Goal: Task Accomplishment & Management: Complete application form

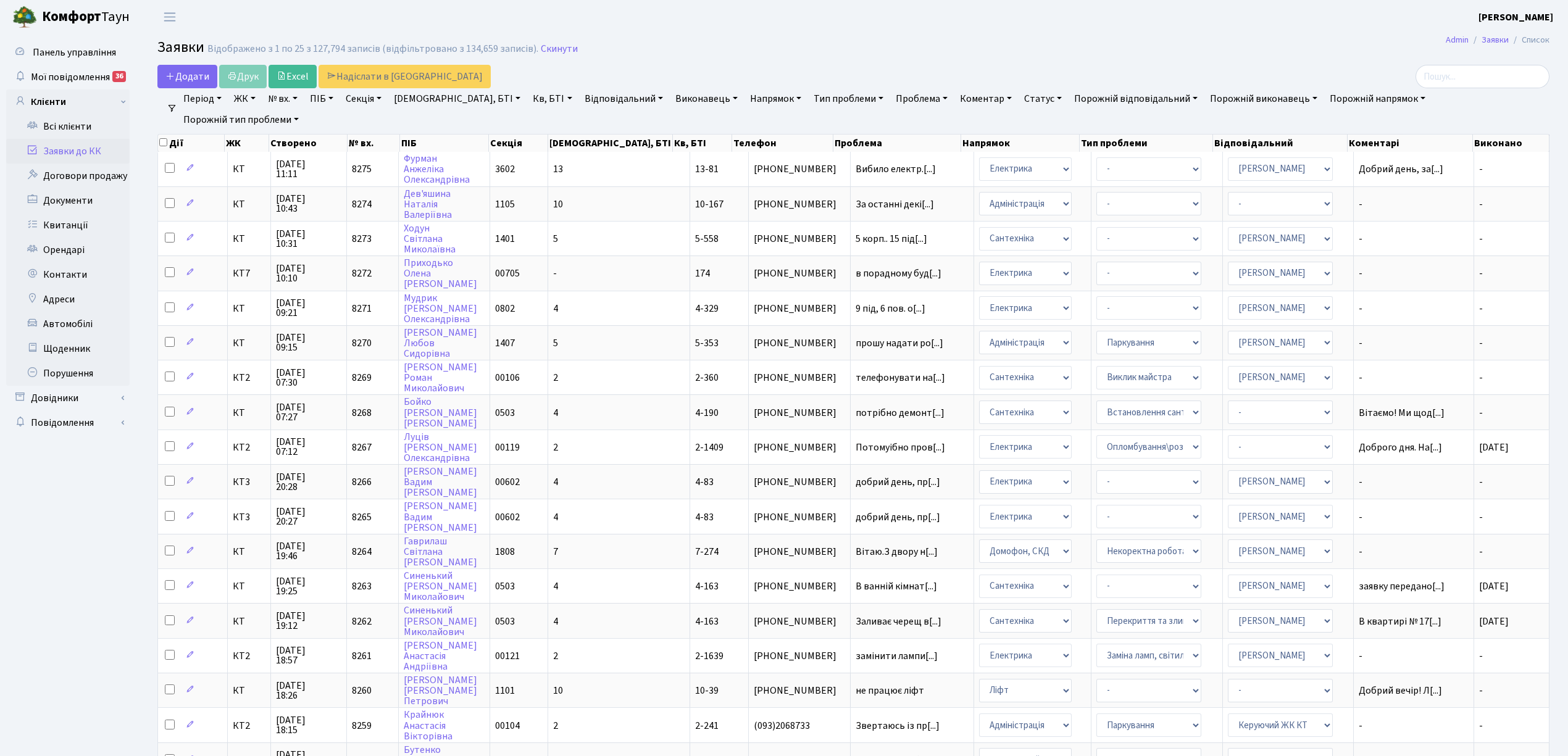
select select "25"
click at [174, 73] on icon at bounding box center [170, 75] width 10 height 10
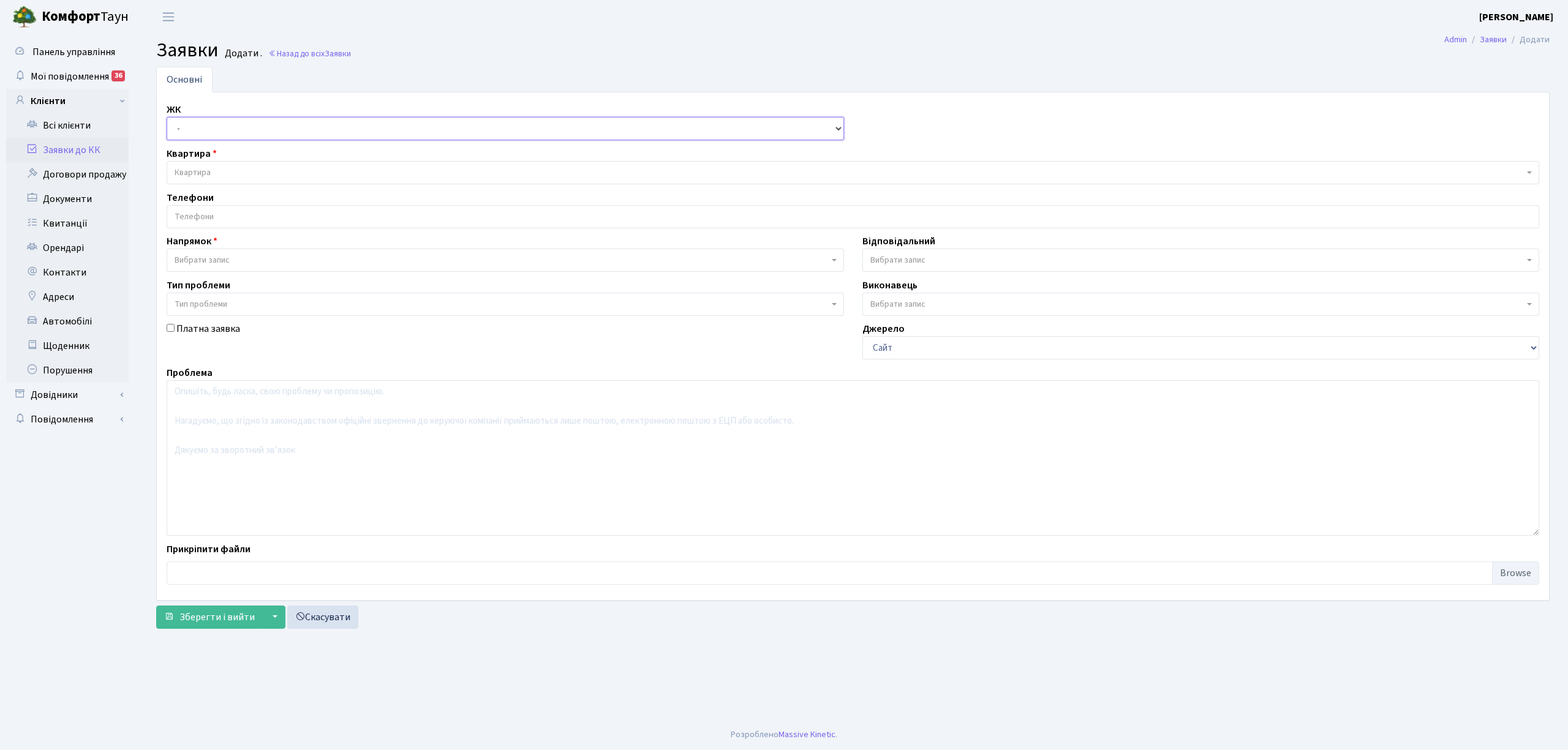
click at [192, 130] on select "- КТ, вул. Регенераторна, 4 КТ2, просп. [STREET_ADDRESS] [STREET_ADDRESS] [PERS…" at bounding box center [505, 128] width 677 height 23
select select "271"
click at [167, 118] on select "- КТ, вул. Регенераторна, 4 КТ2, просп. [STREET_ADDRESS] [STREET_ADDRESS] [PERS…" at bounding box center [505, 128] width 677 height 23
select select
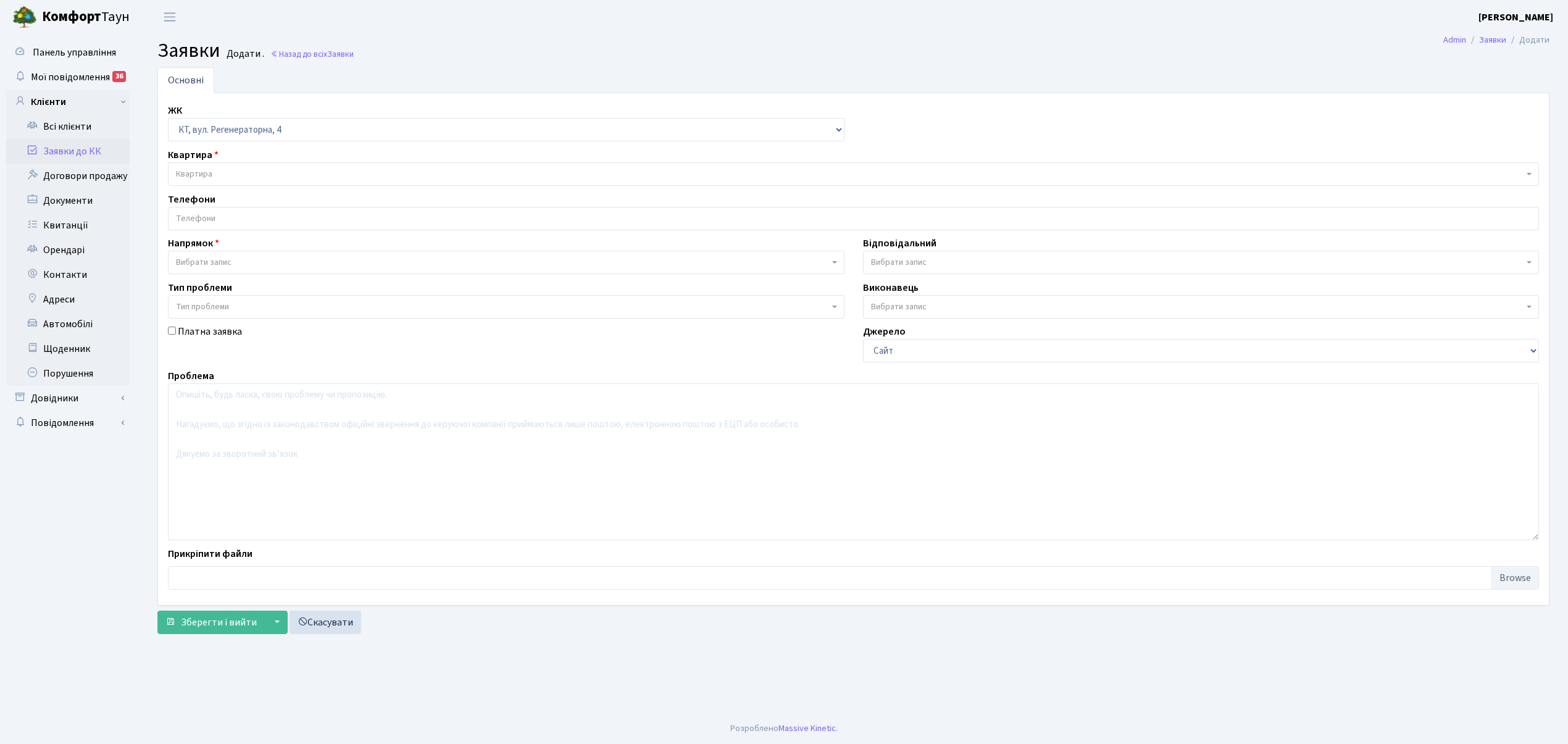
click at [295, 174] on span "Квартира" at bounding box center [850, 174] width 1348 height 12
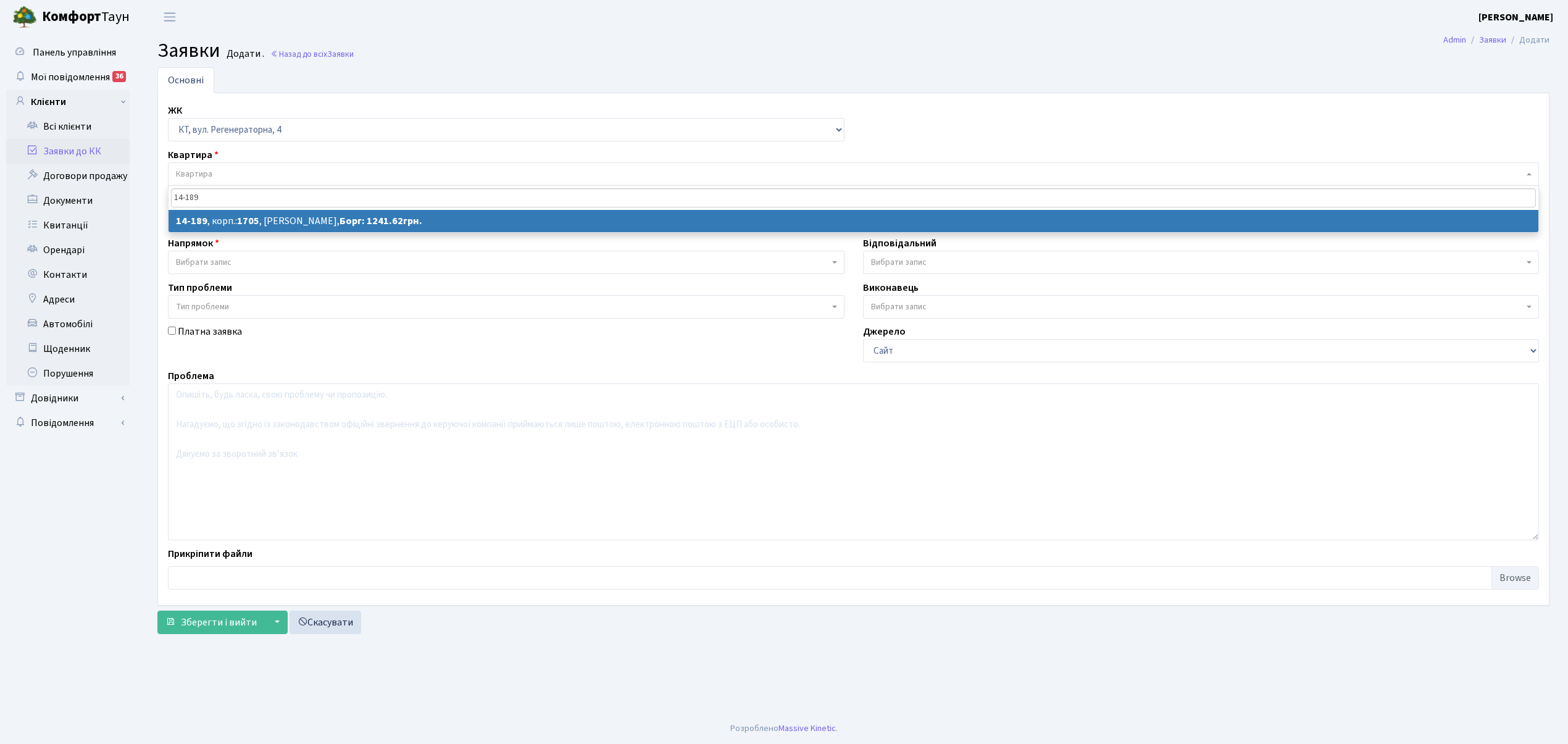
type input "14-189"
select select
select select "7566"
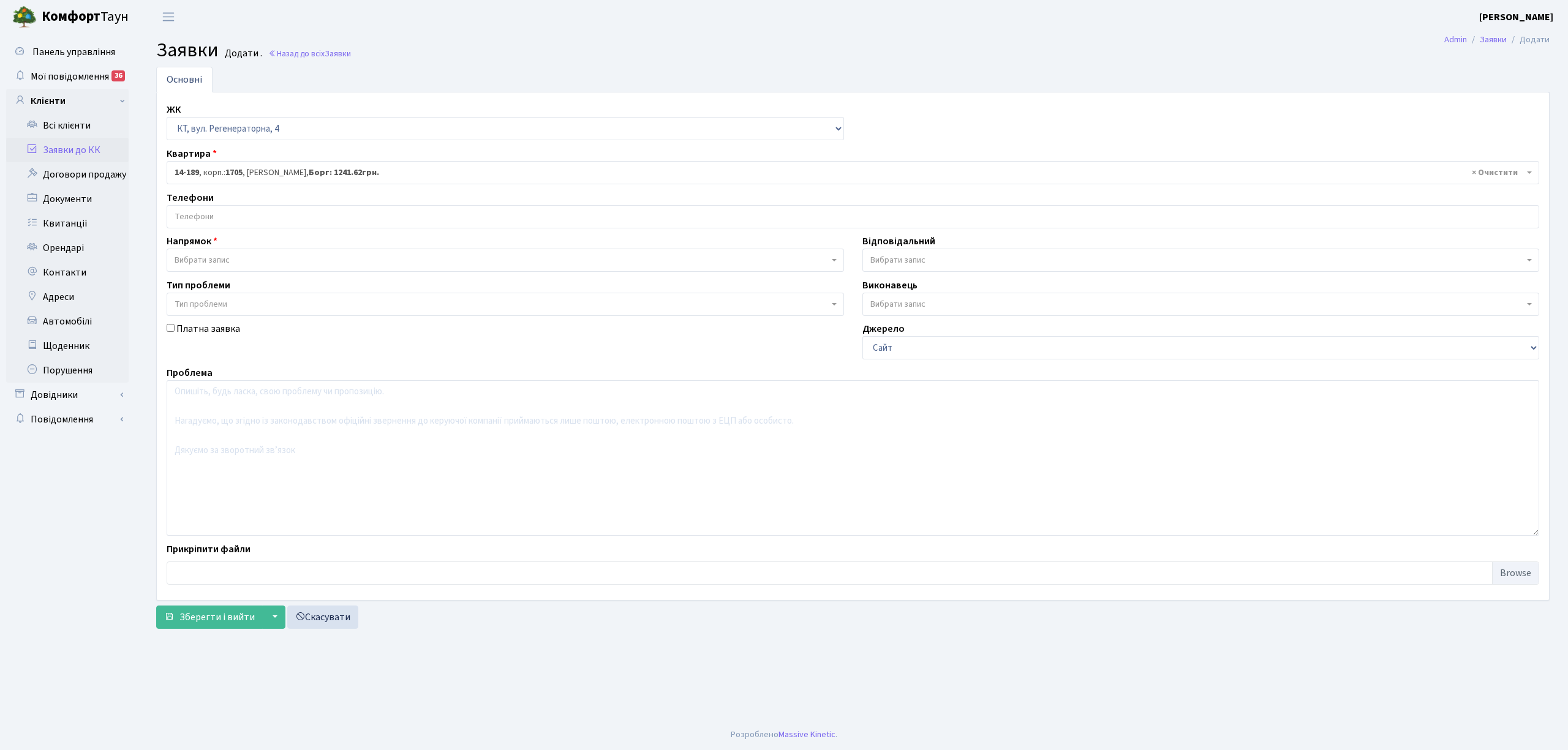
click at [273, 222] on input "search" at bounding box center [853, 216] width 1372 height 22
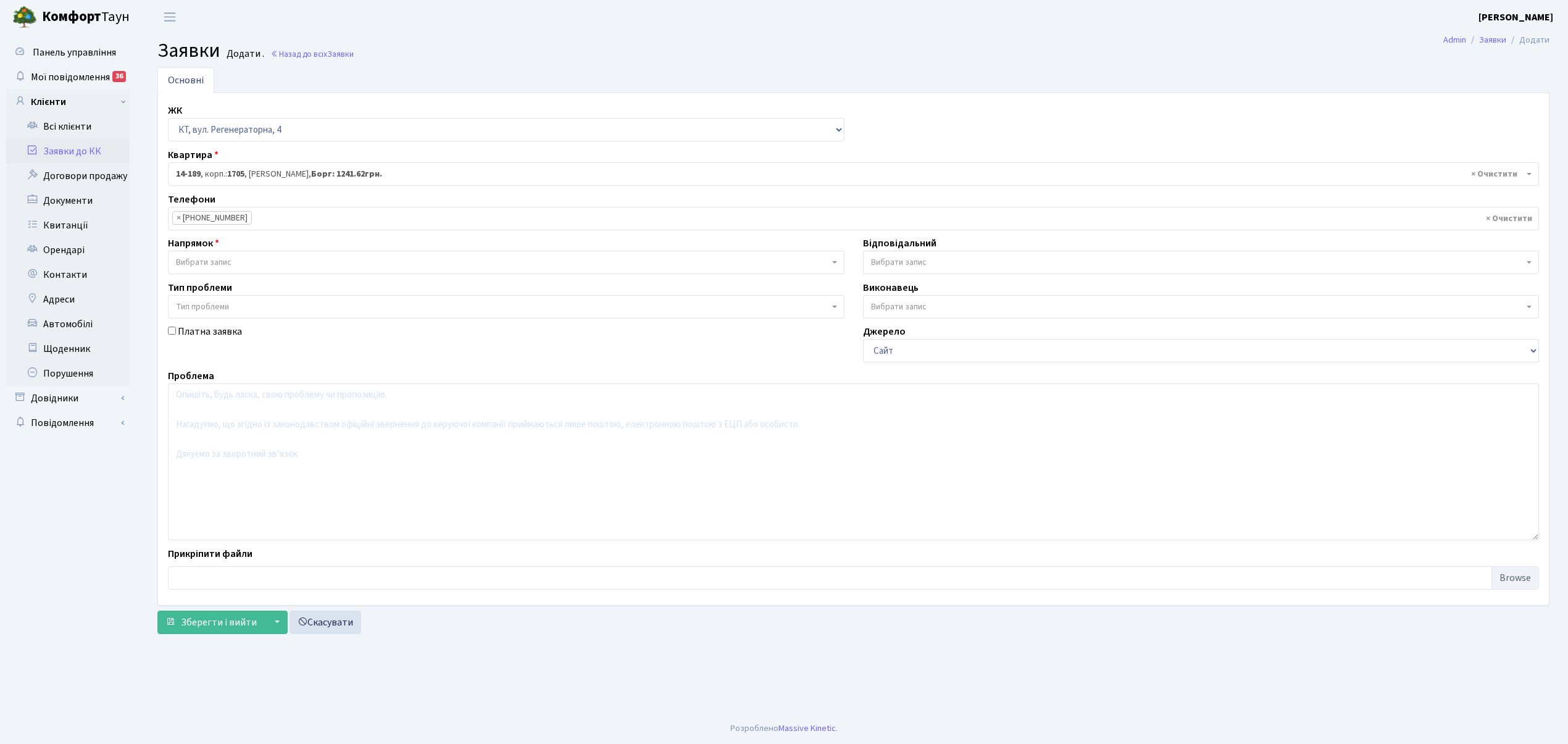
select select "134337"
click at [231, 260] on span "Вибрати запис" at bounding box center [204, 262] width 56 height 12
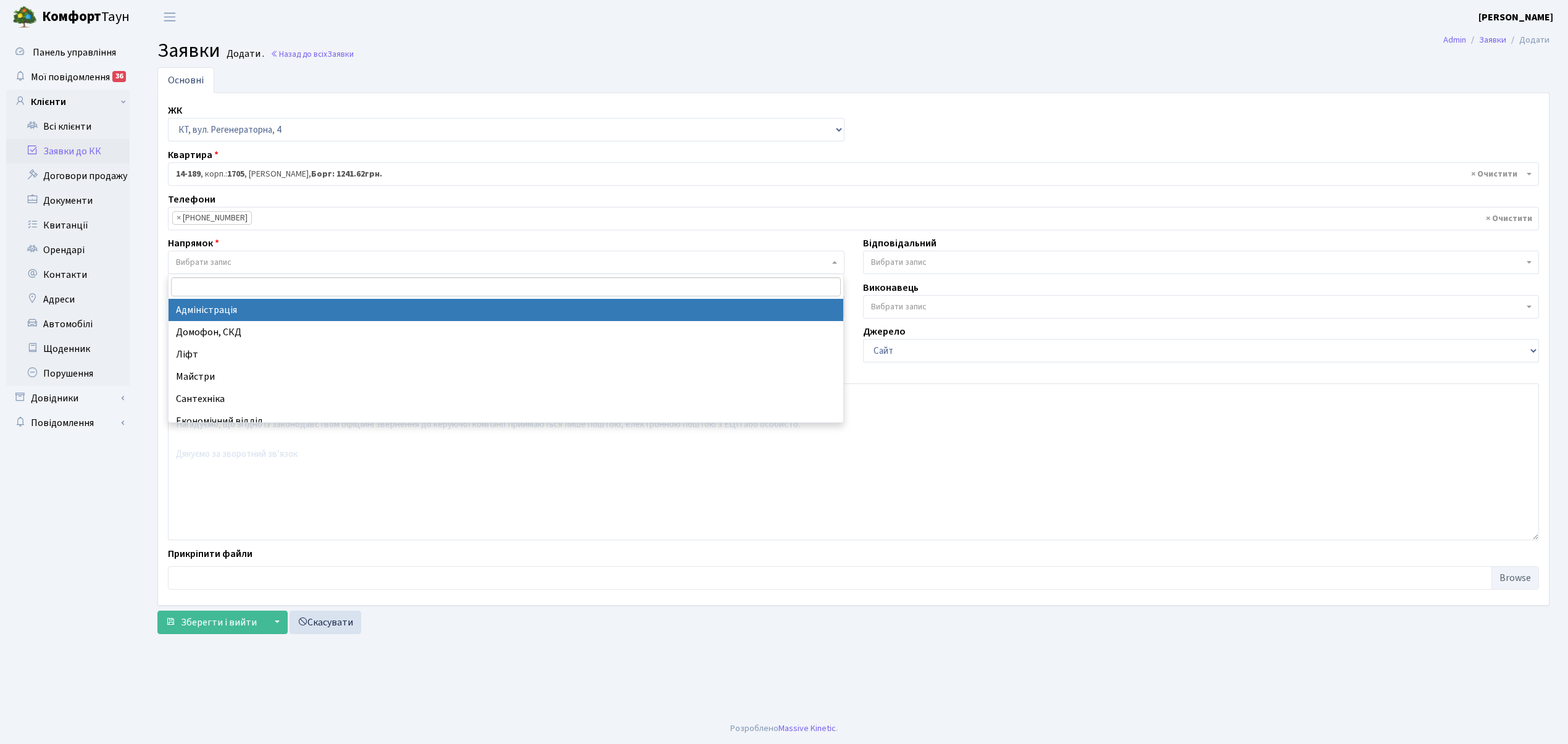
select select "5"
select select
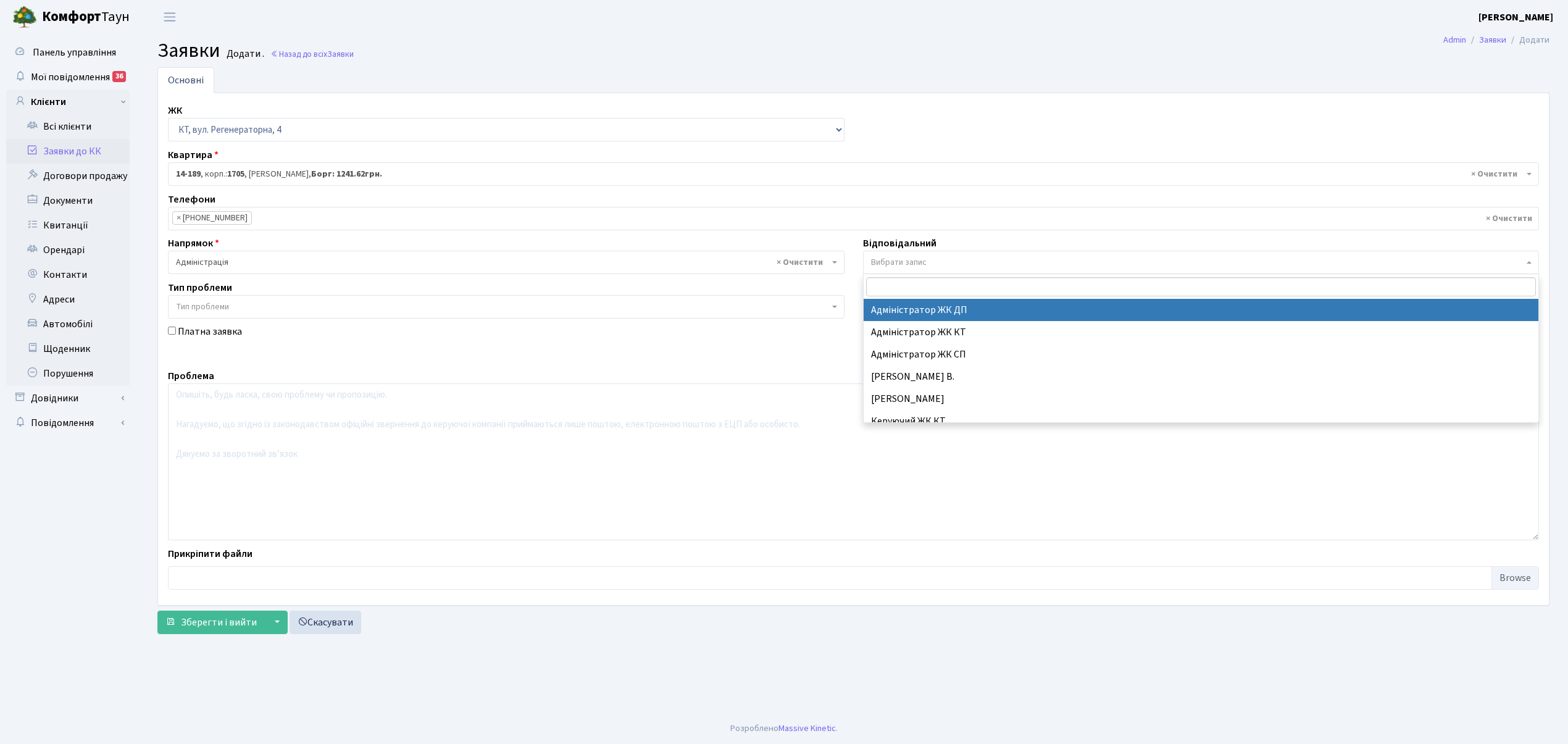
click at [968, 262] on span "Вибрати запис" at bounding box center [1197, 262] width 653 height 12
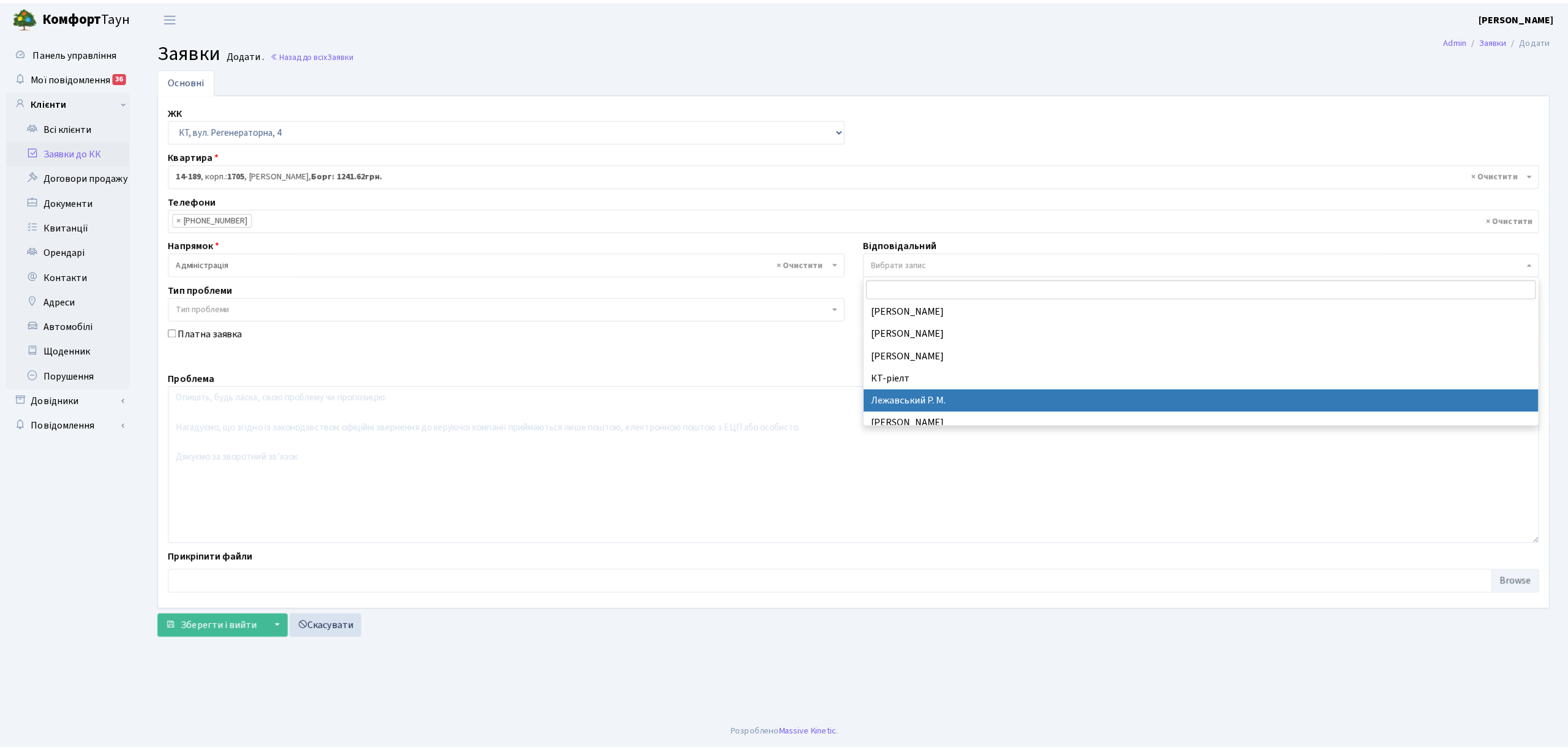
scroll to position [245, 0]
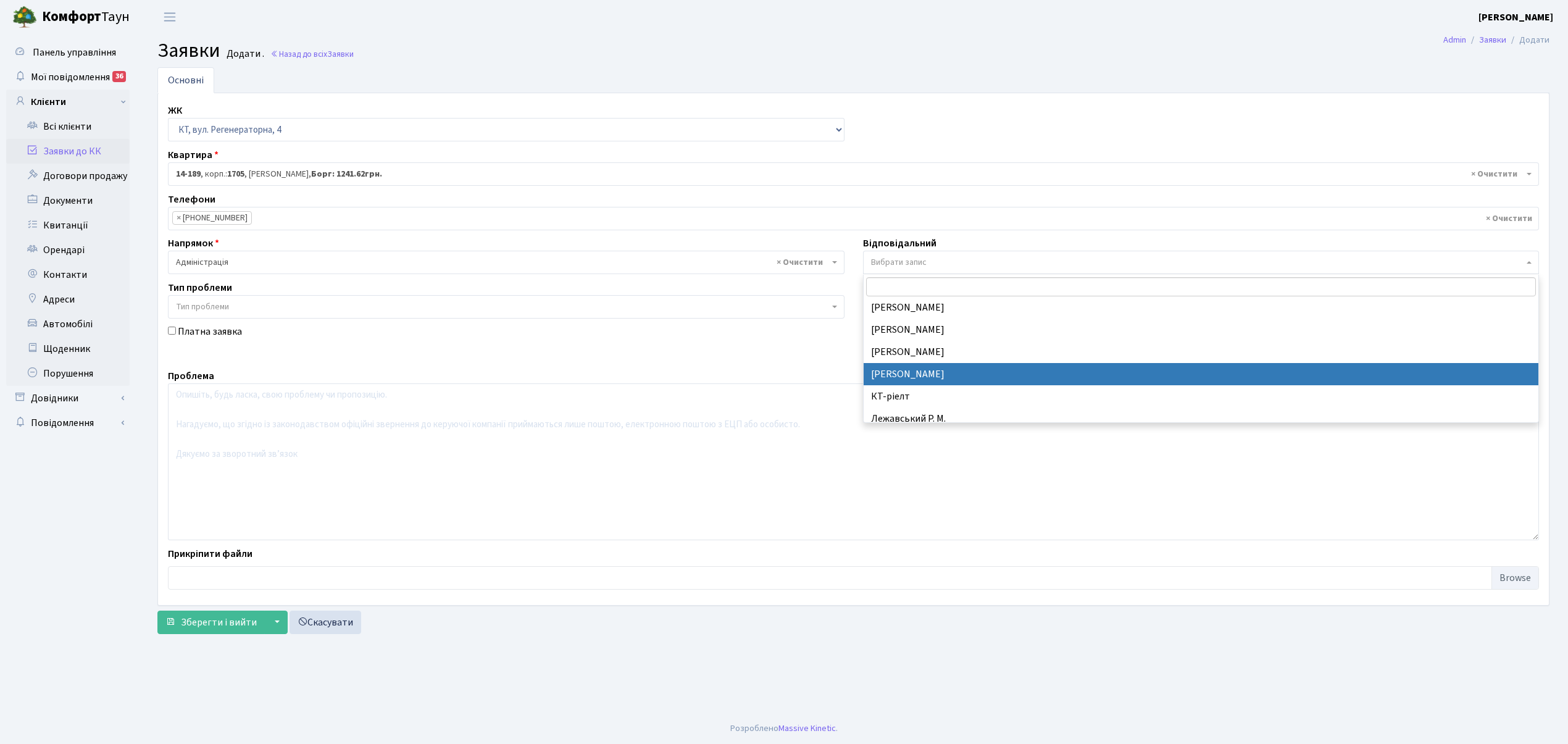
select select "14"
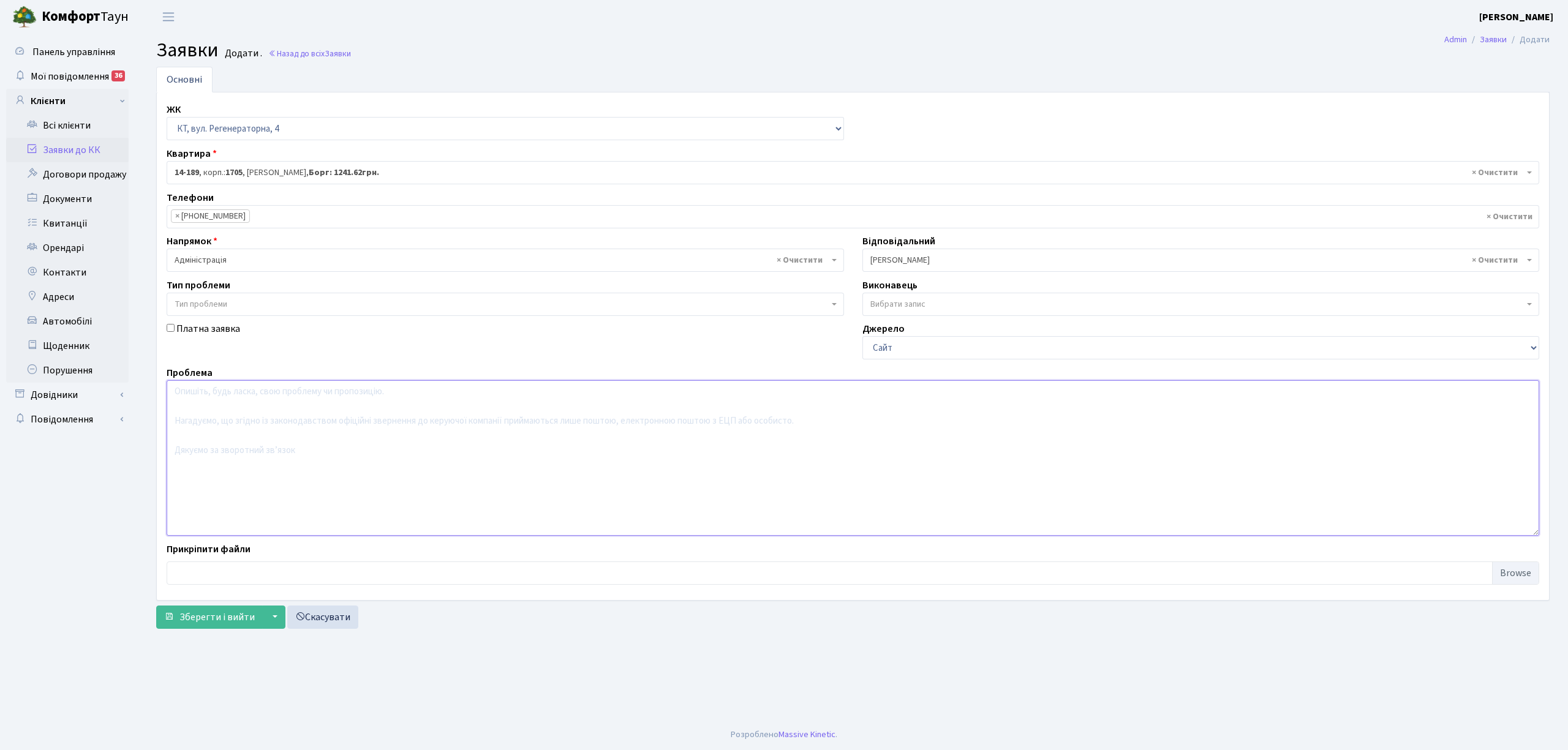
click at [187, 407] on textarea at bounding box center [853, 458] width 1373 height 155
type textarea "5 під, 7 пов, Поверка теплолічильника"
click at [197, 618] on span "Зберегти і вийти" at bounding box center [217, 617] width 75 height 14
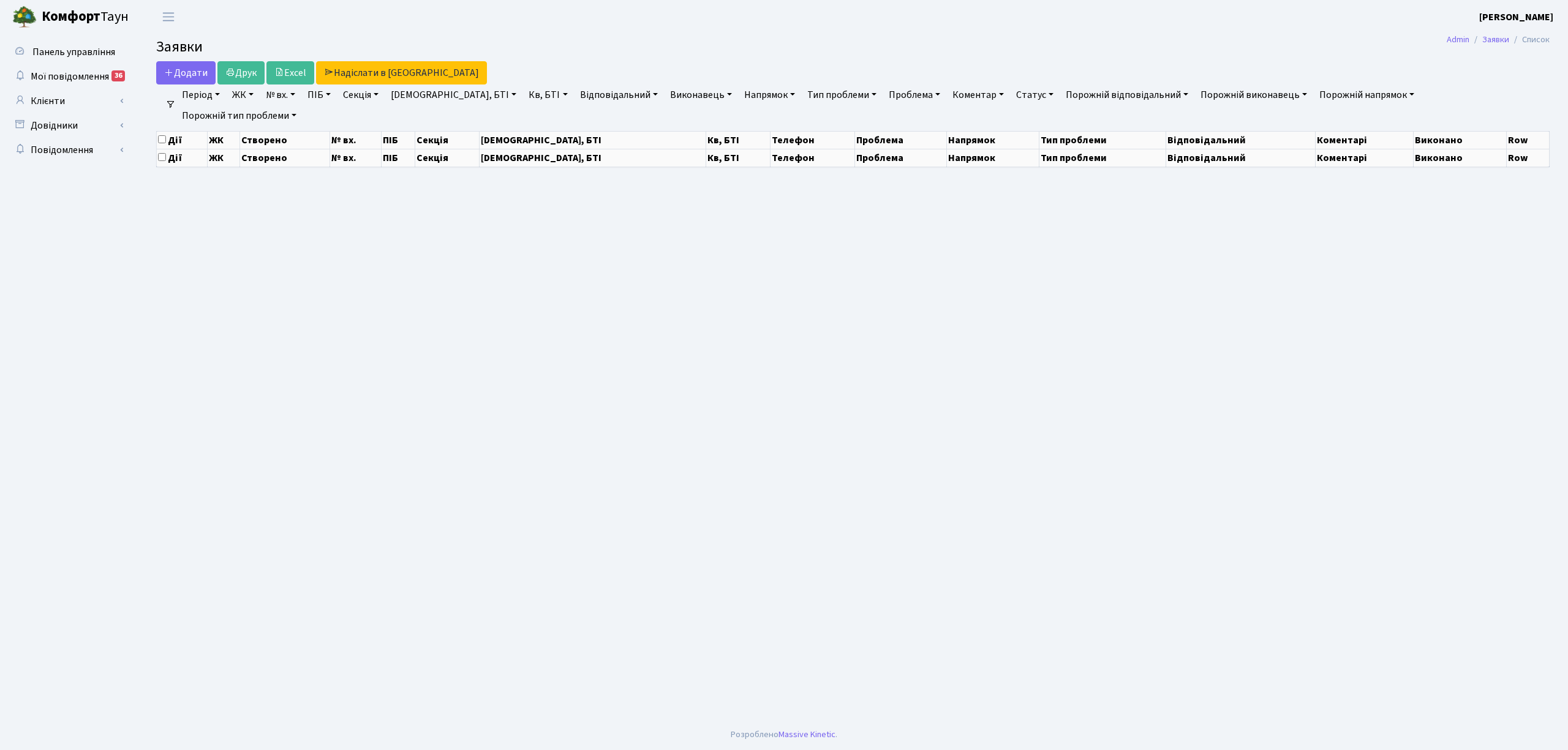
select select "25"
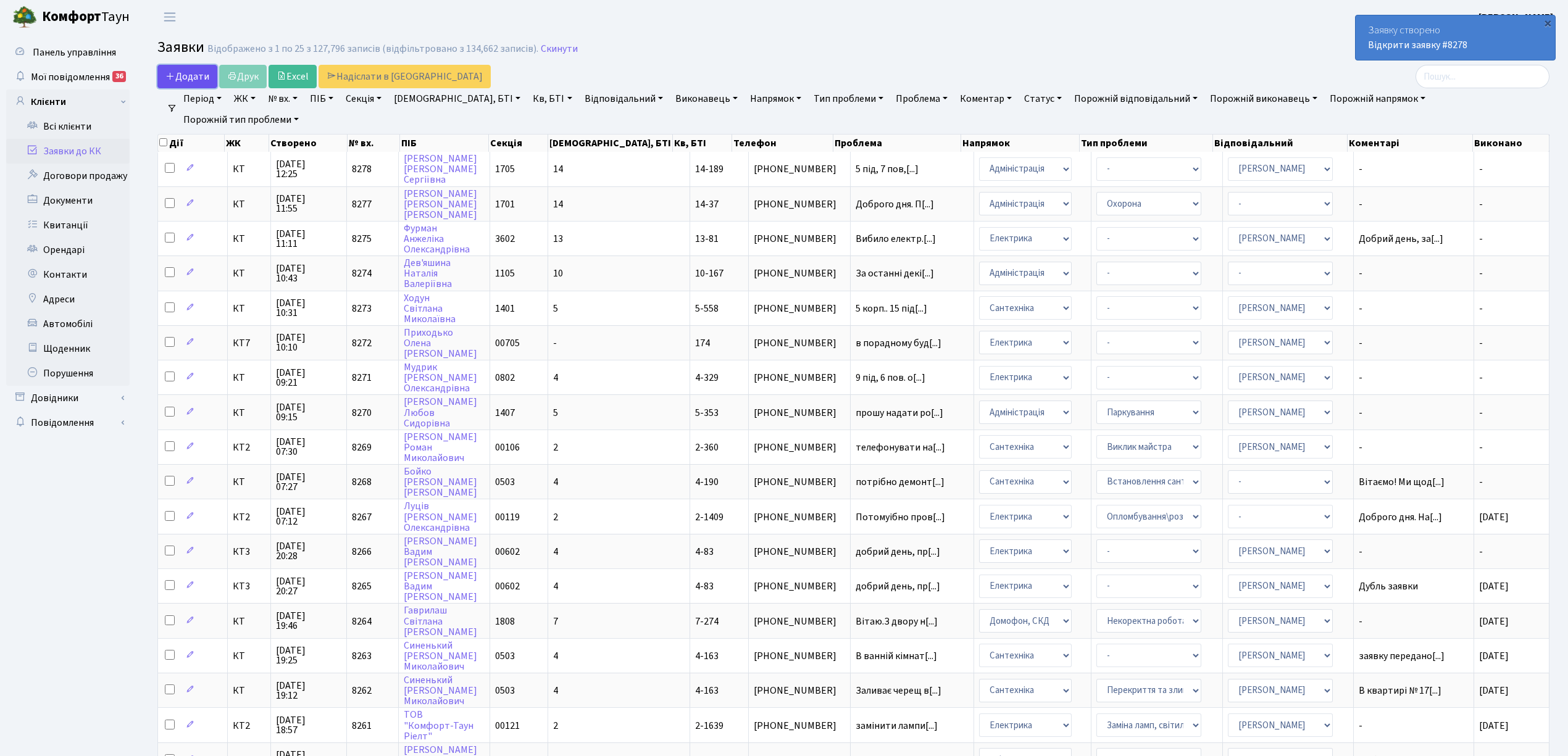
click at [198, 75] on span "Додати" at bounding box center [187, 77] width 44 height 14
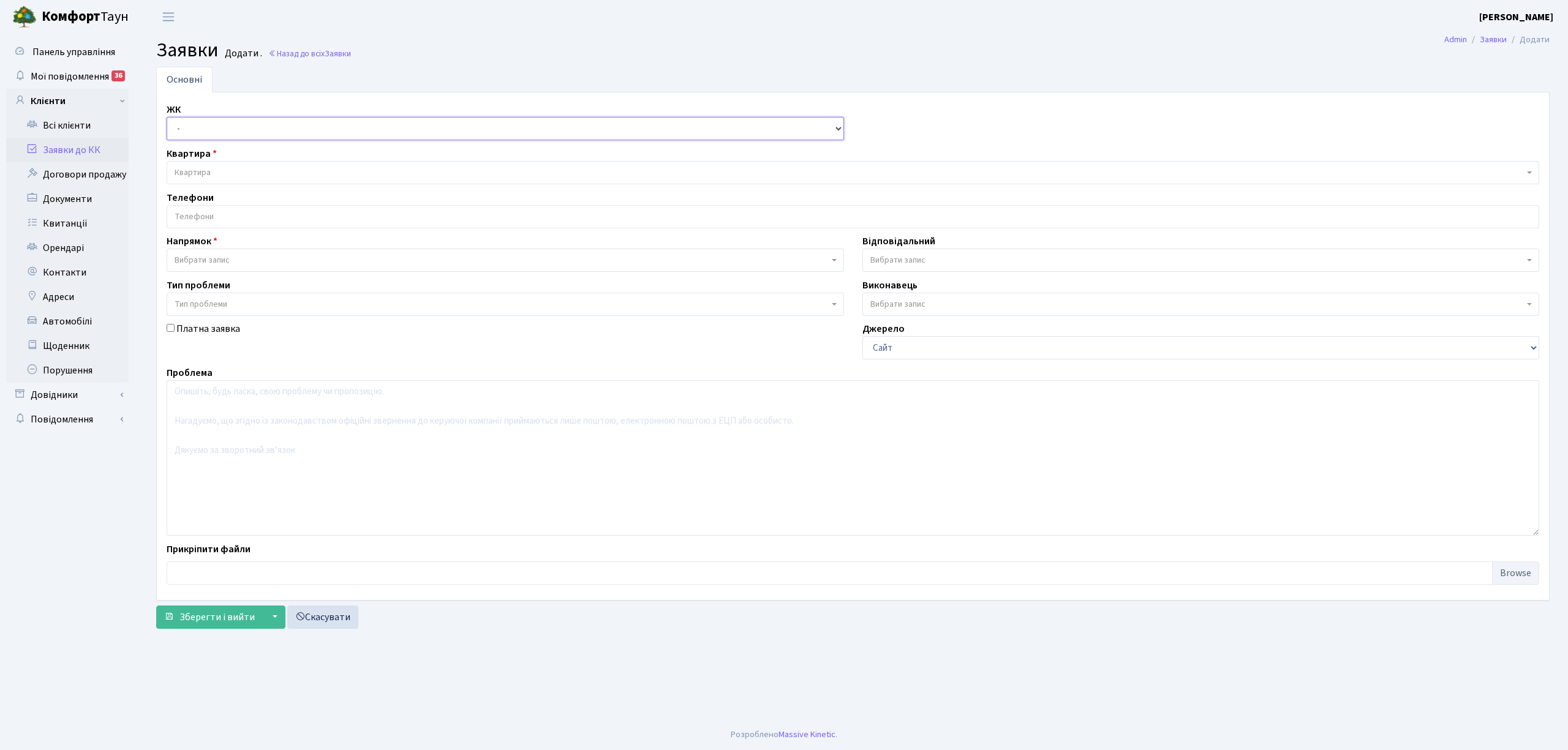
click at [268, 136] on select "- КТ, вул. Регенераторна, 4 КТ2, просп. [STREET_ADDRESS] [STREET_ADDRESS] [STRE…" at bounding box center [505, 128] width 677 height 23
select select "271"
click at [167, 118] on select "- КТ, вул. Регенераторна, 4 КТ2, просп. [STREET_ADDRESS] [STREET_ADDRESS] [PERS…" at bounding box center [505, 128] width 677 height 23
select select
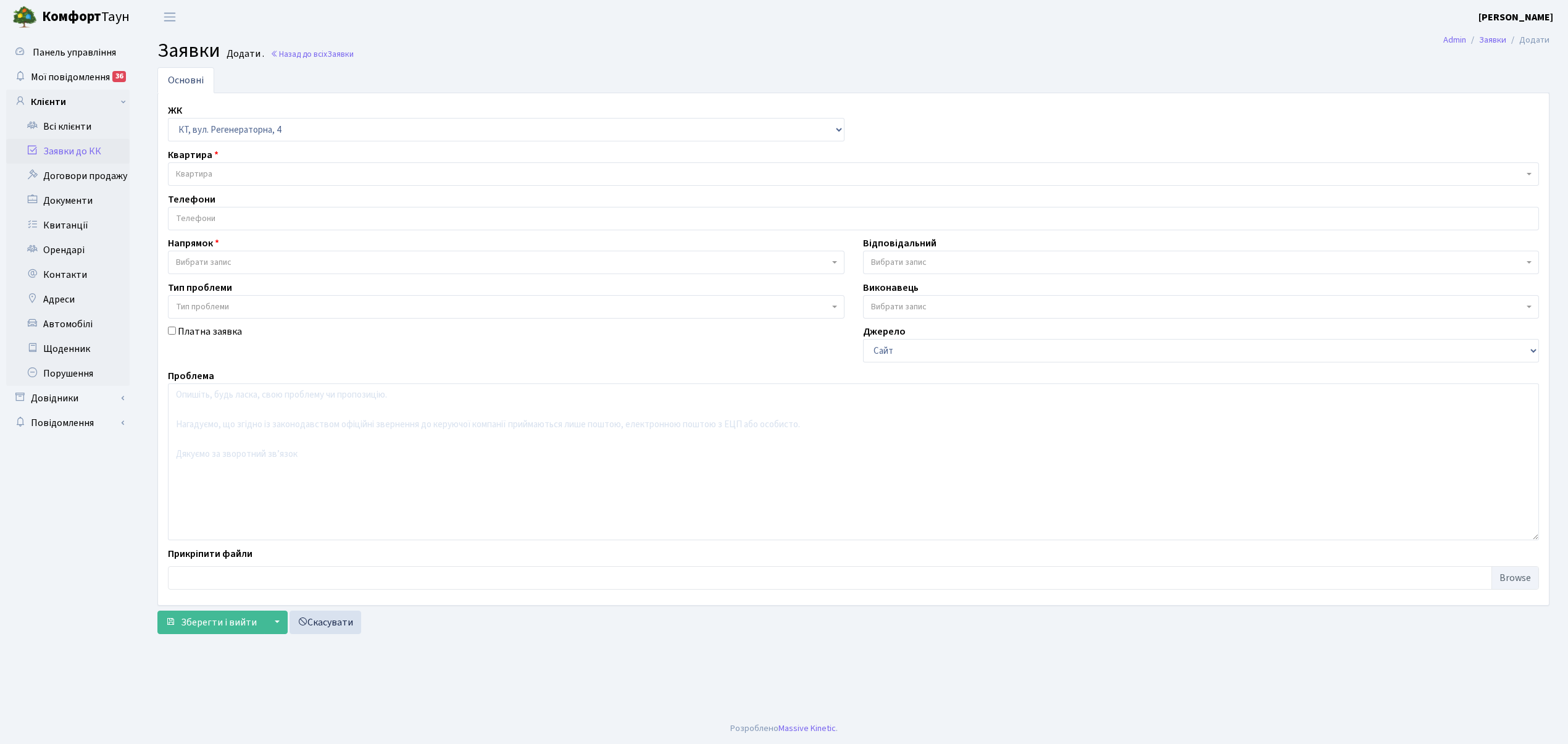
click at [287, 170] on span "Квартира" at bounding box center [850, 174] width 1348 height 12
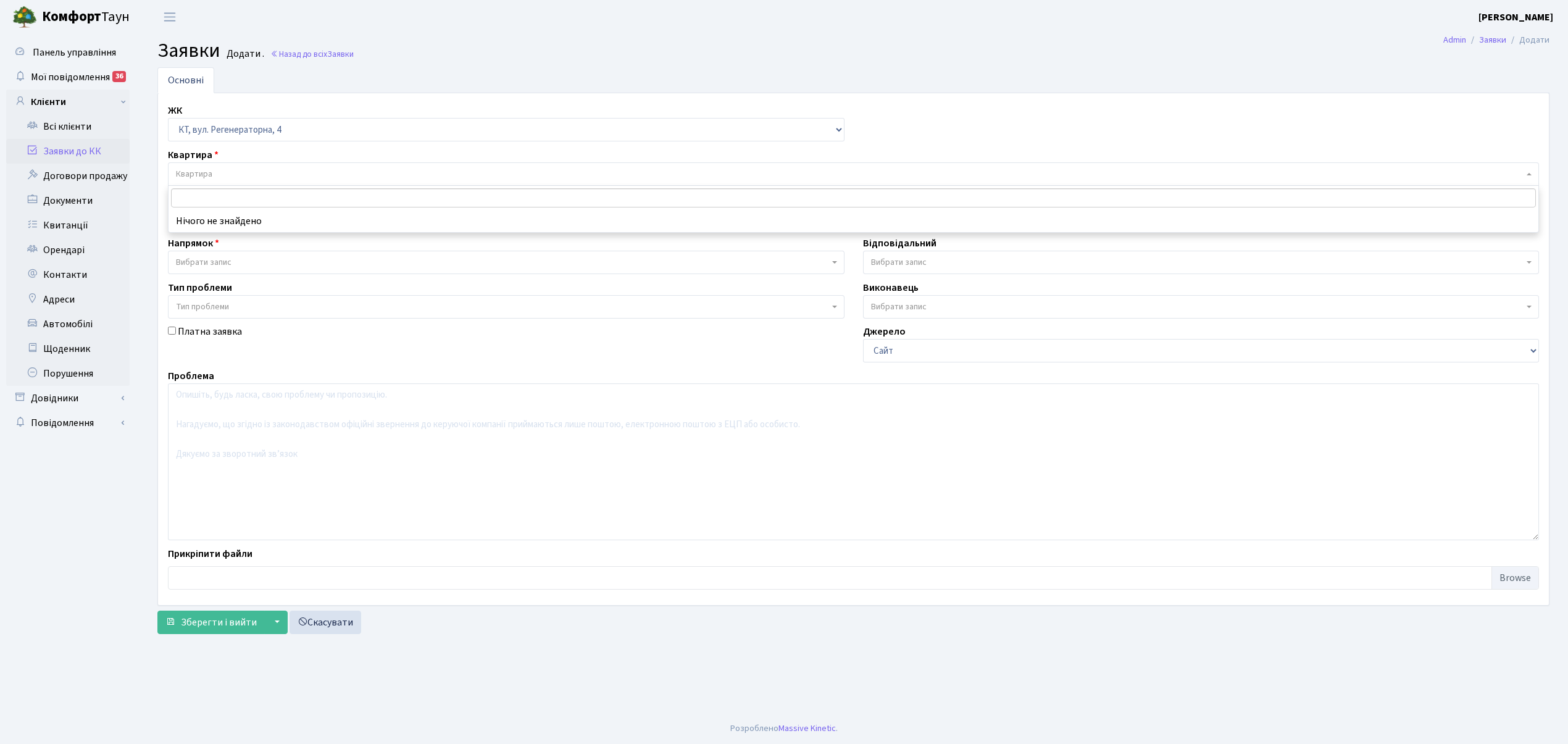
type input "Щ"
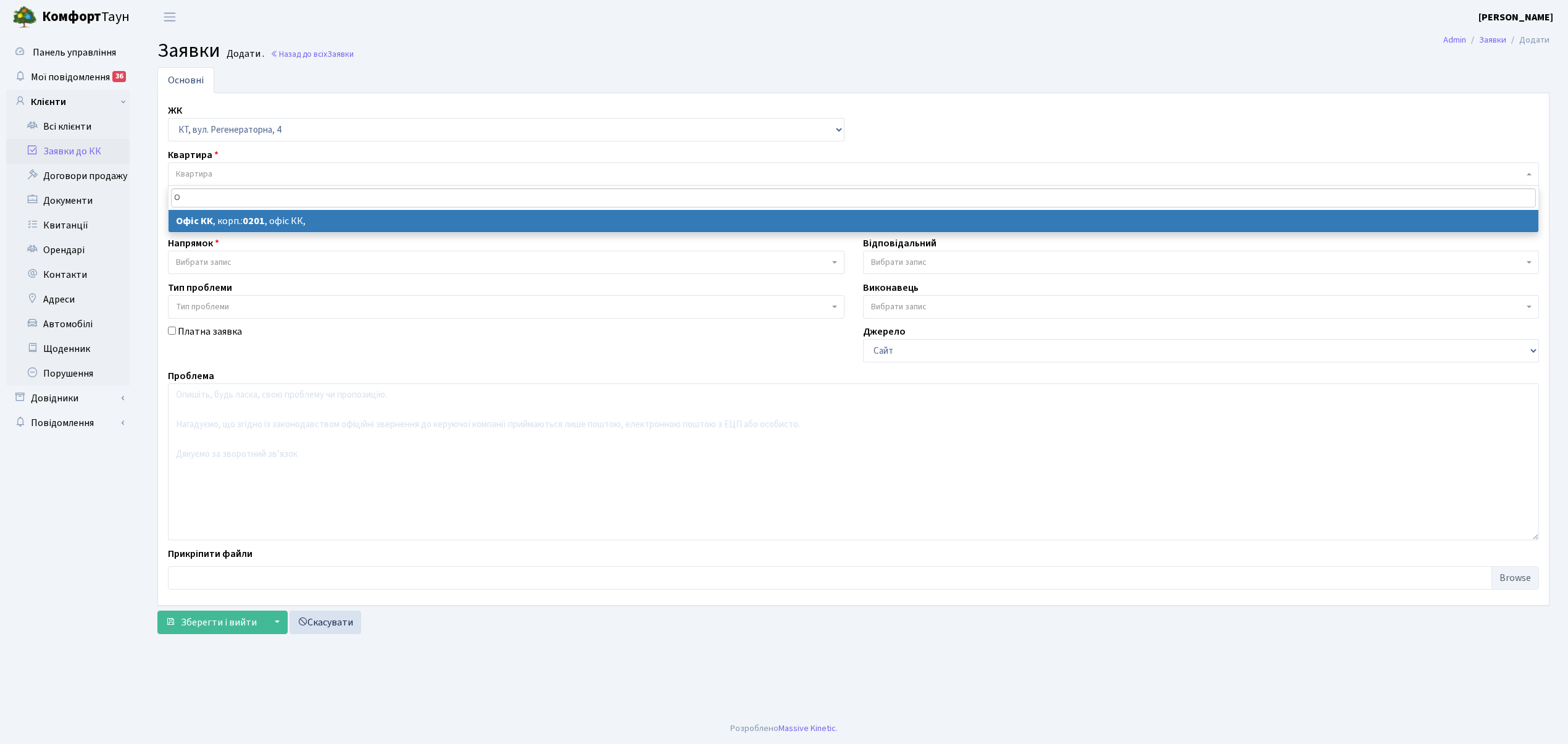
type input "О"
select select
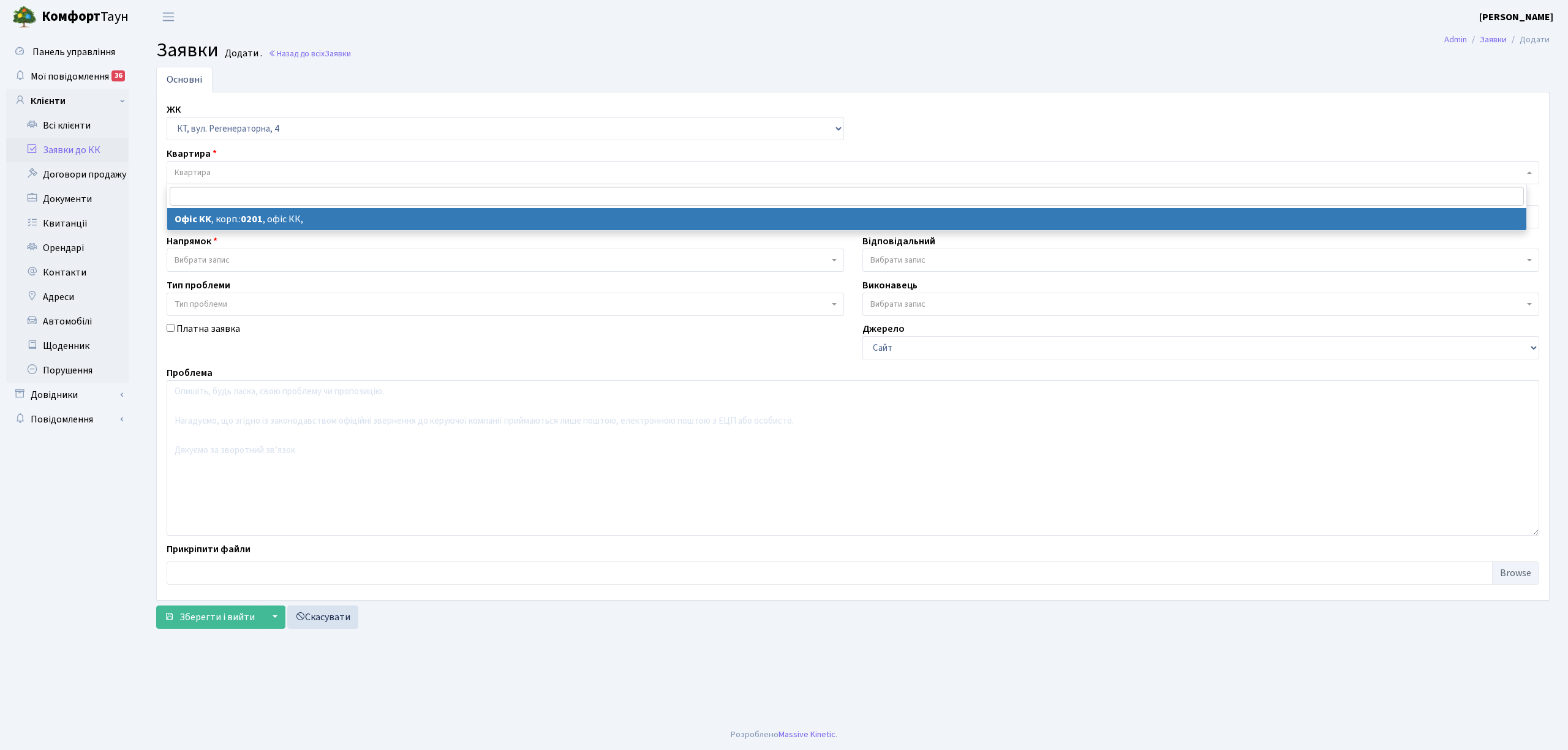
select select "4"
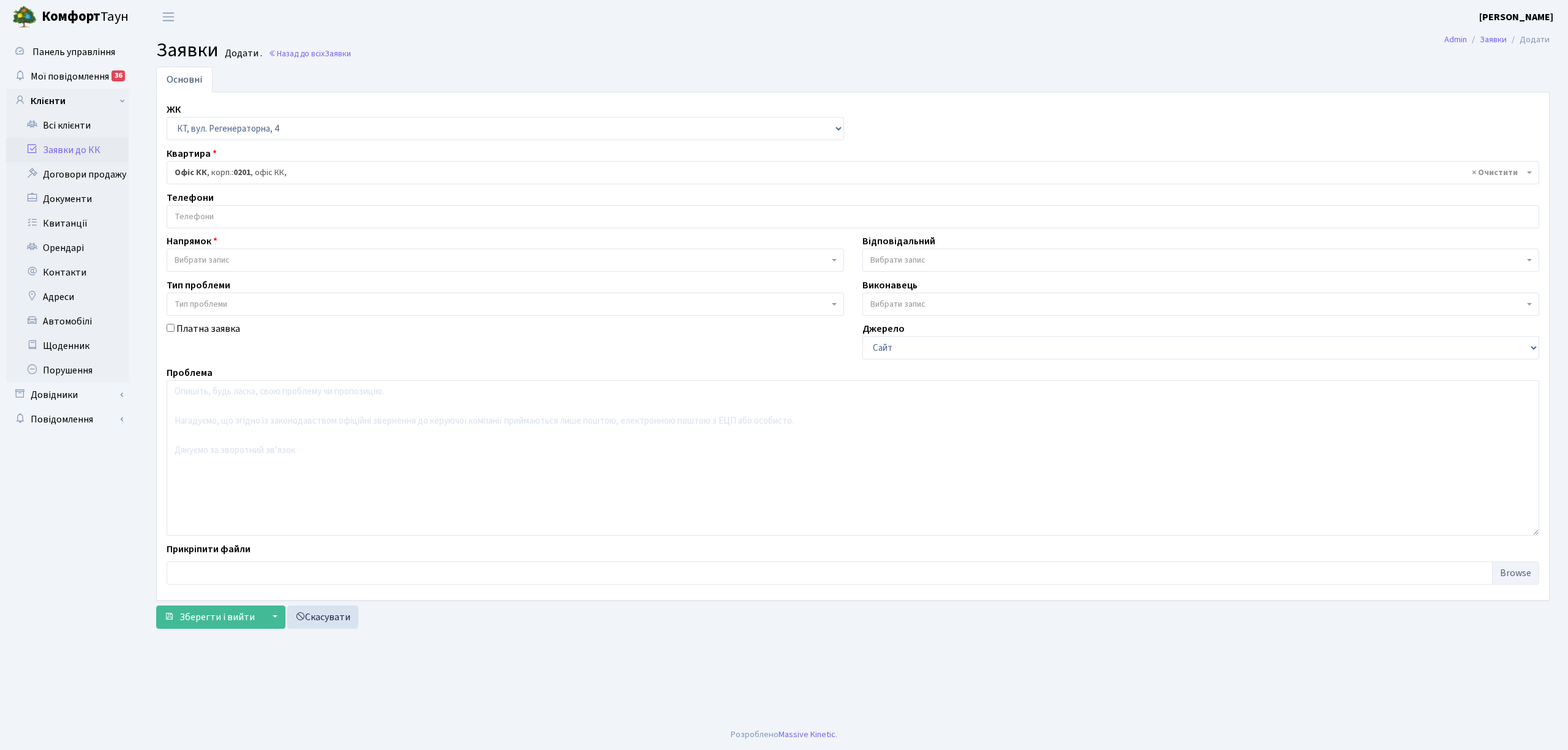
click at [278, 216] on input "search" at bounding box center [853, 216] width 1372 height 22
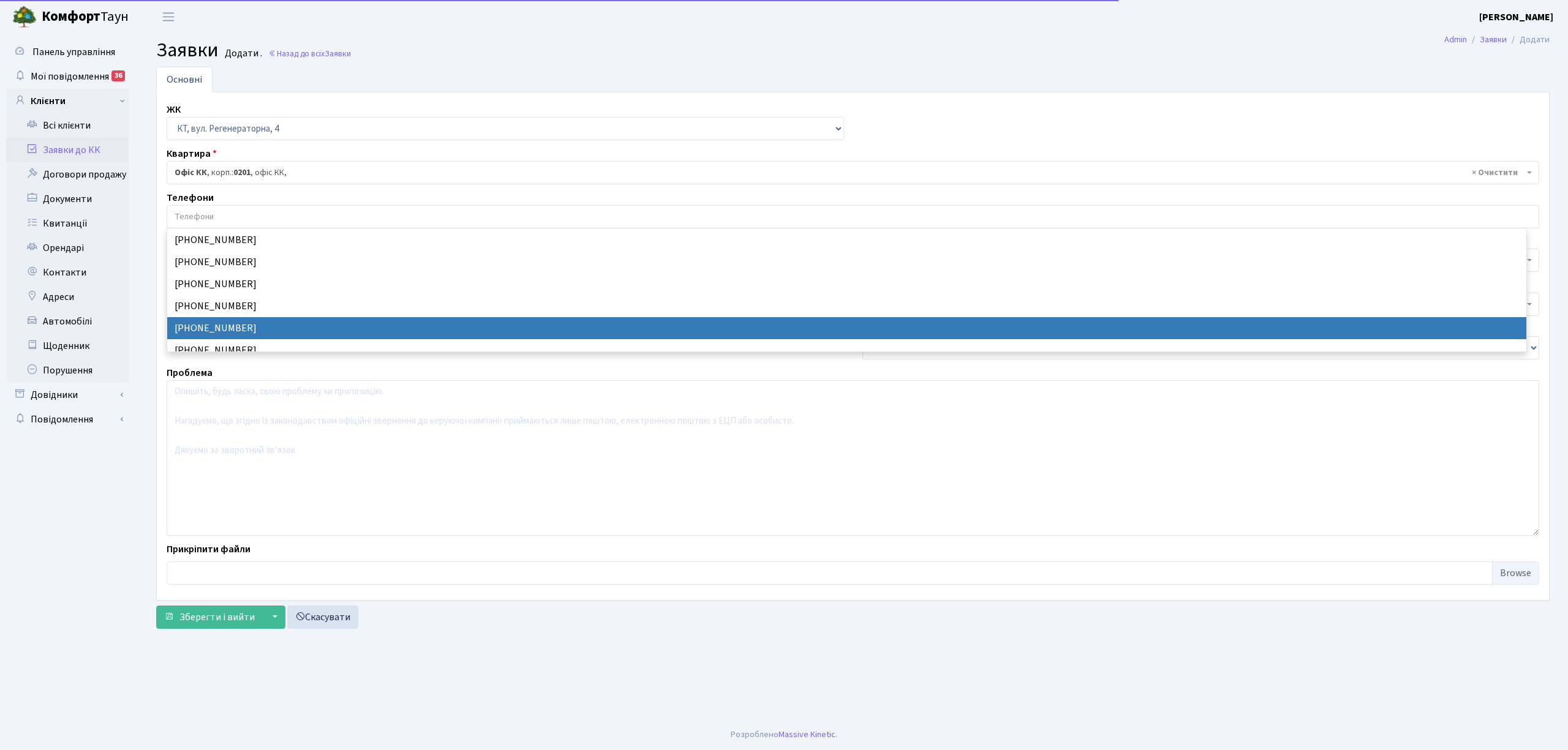
select select "24227"
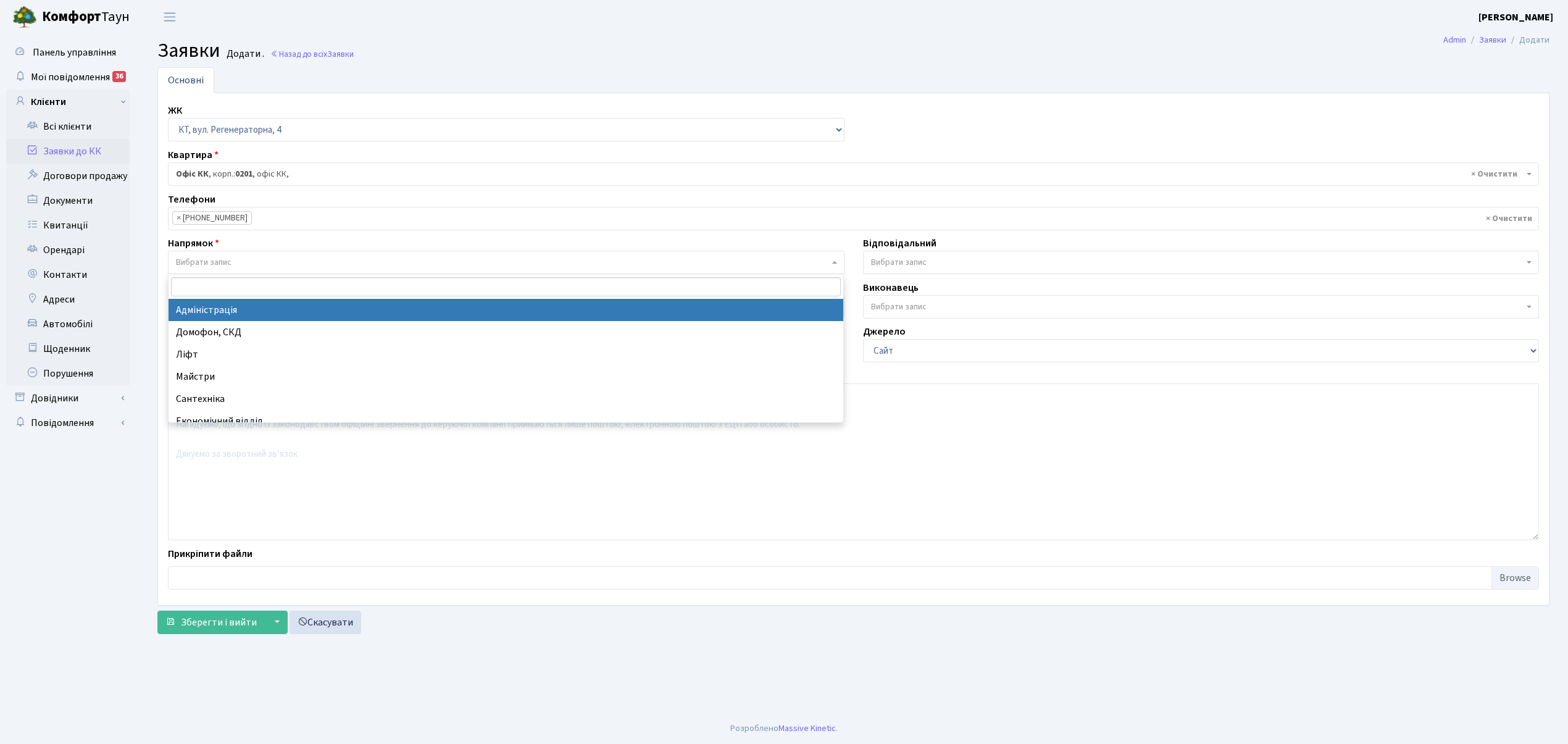
click at [192, 262] on span "Вибрати запис" at bounding box center [204, 262] width 56 height 12
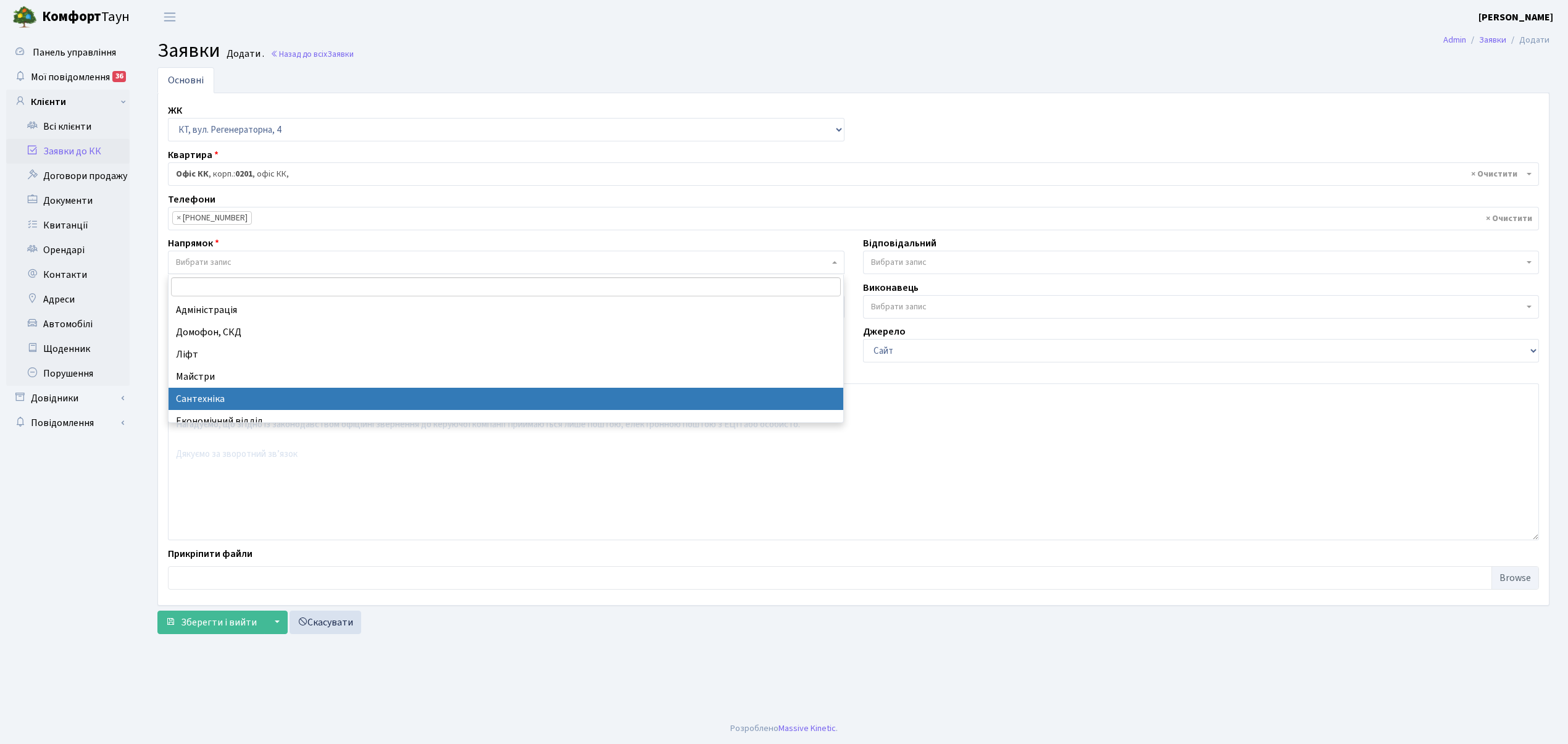
select select "2"
select select
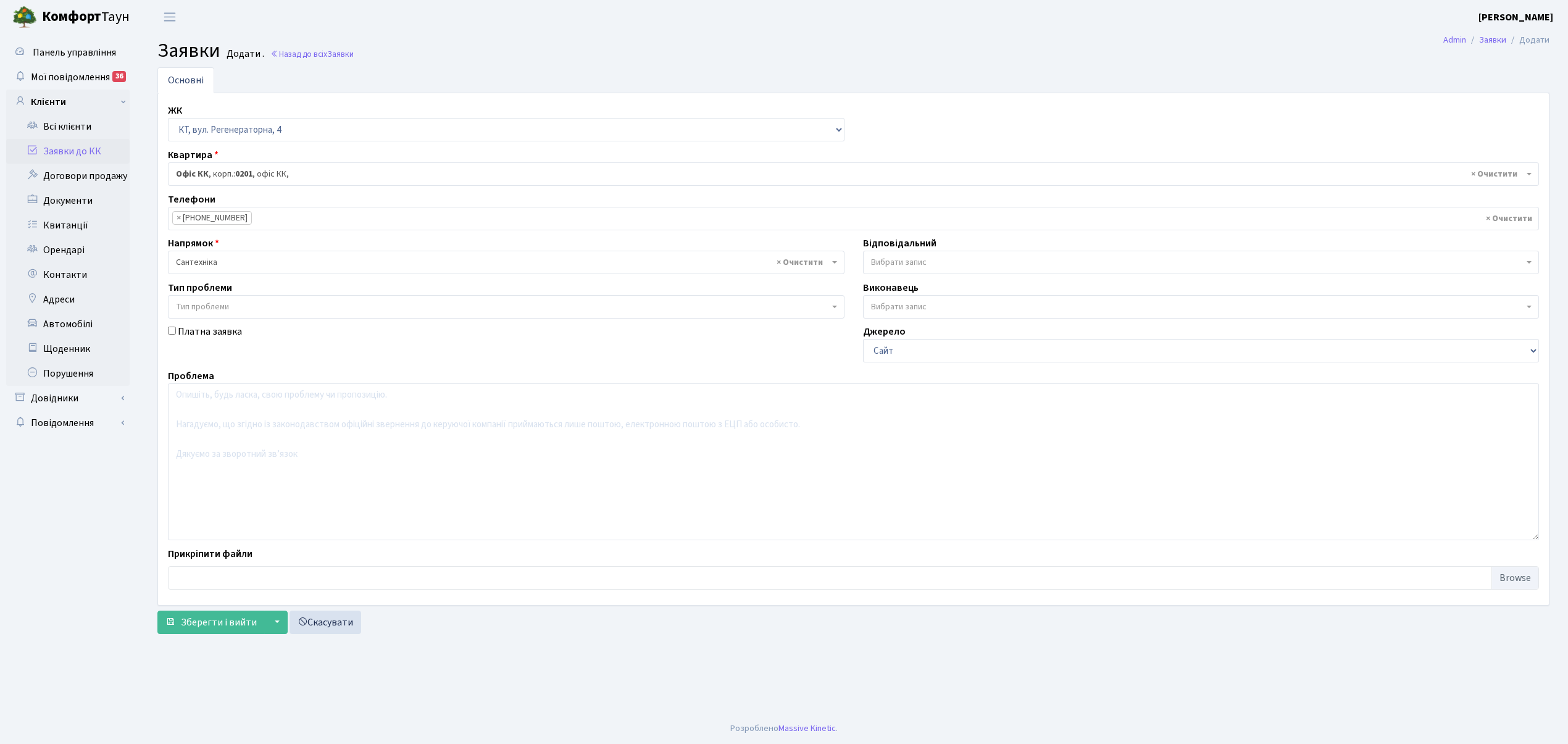
click at [889, 260] on span "Вибрати запис" at bounding box center [899, 262] width 56 height 12
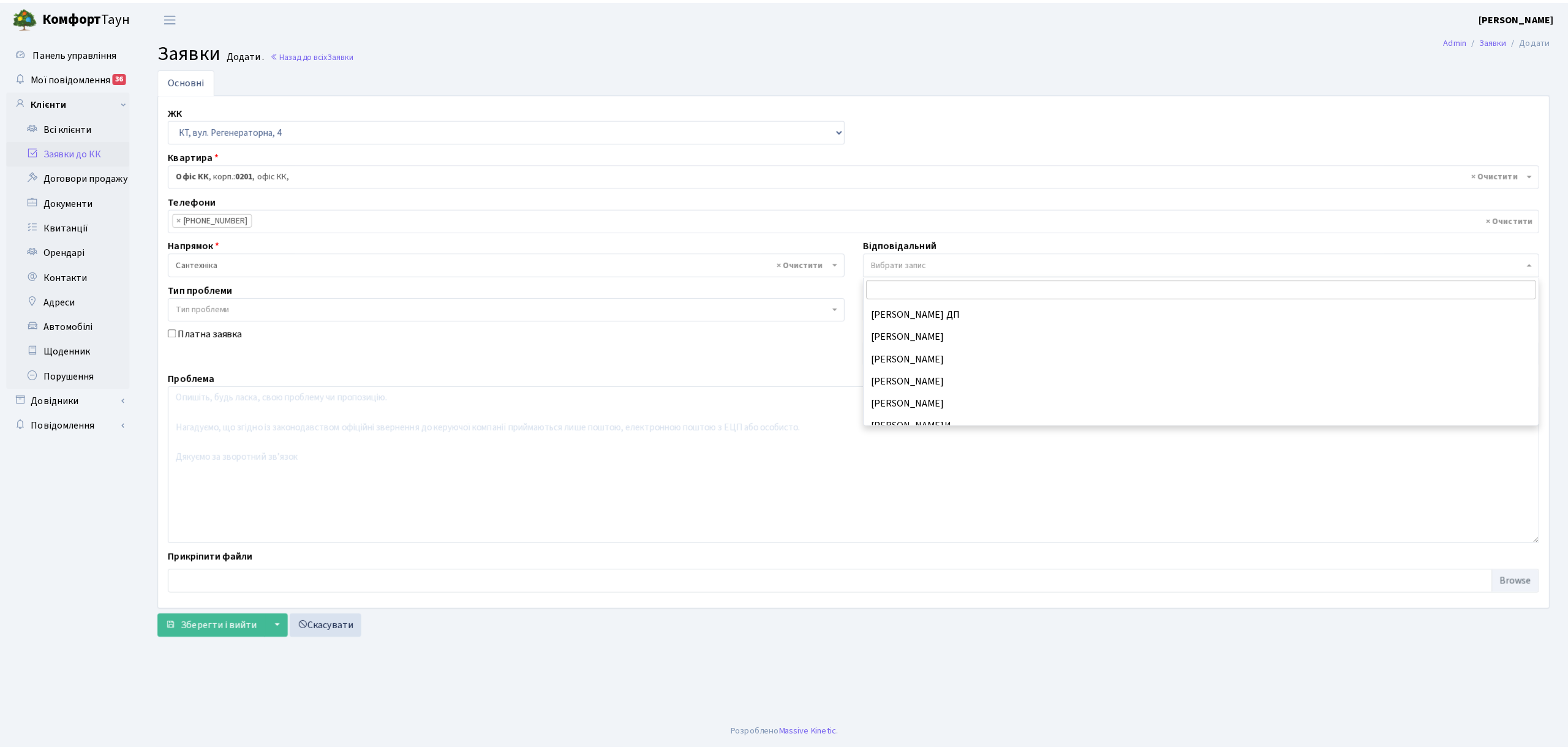
scroll to position [584, 0]
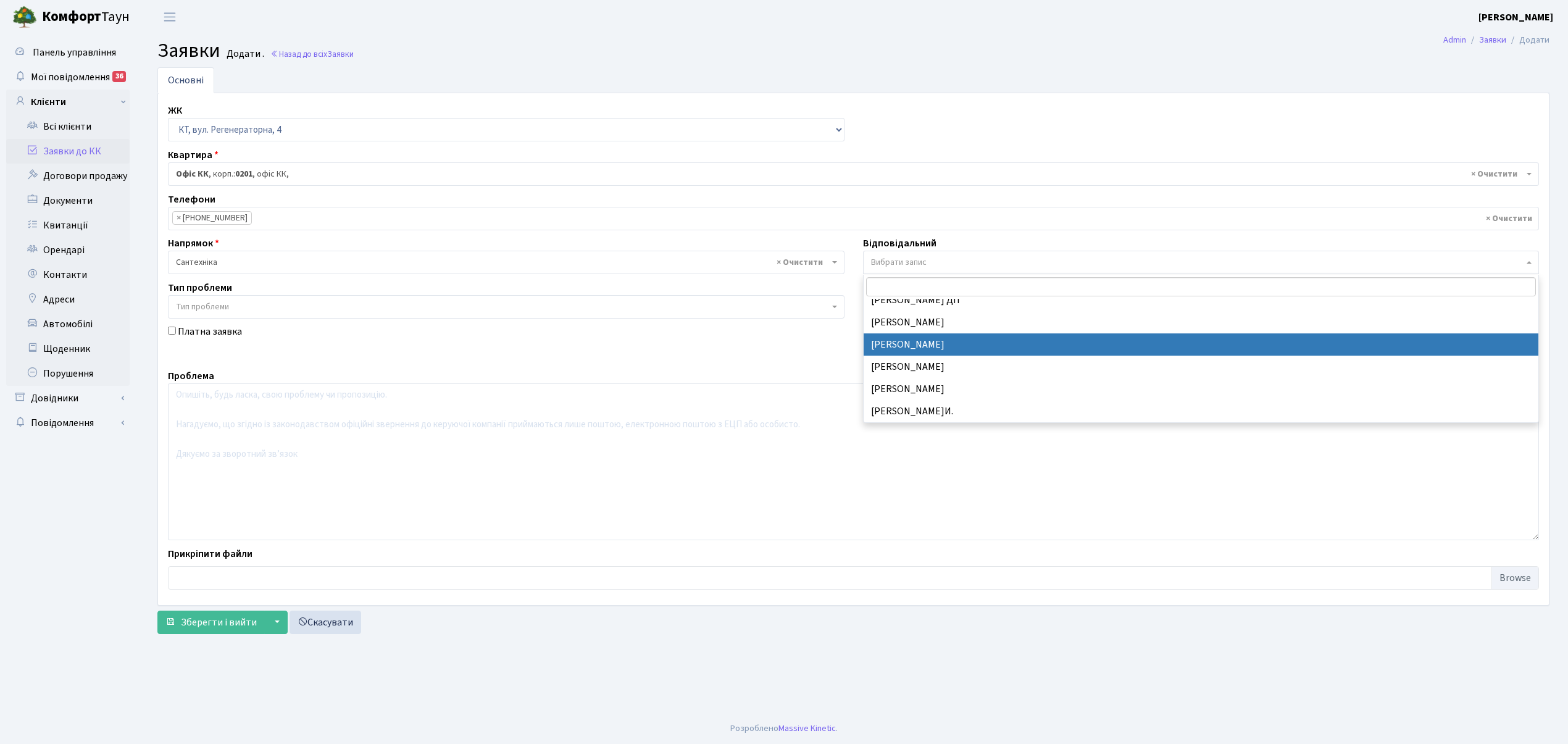
drag, startPoint x: 939, startPoint y: 344, endPoint x: 448, endPoint y: 442, distance: 500.7
select select "67"
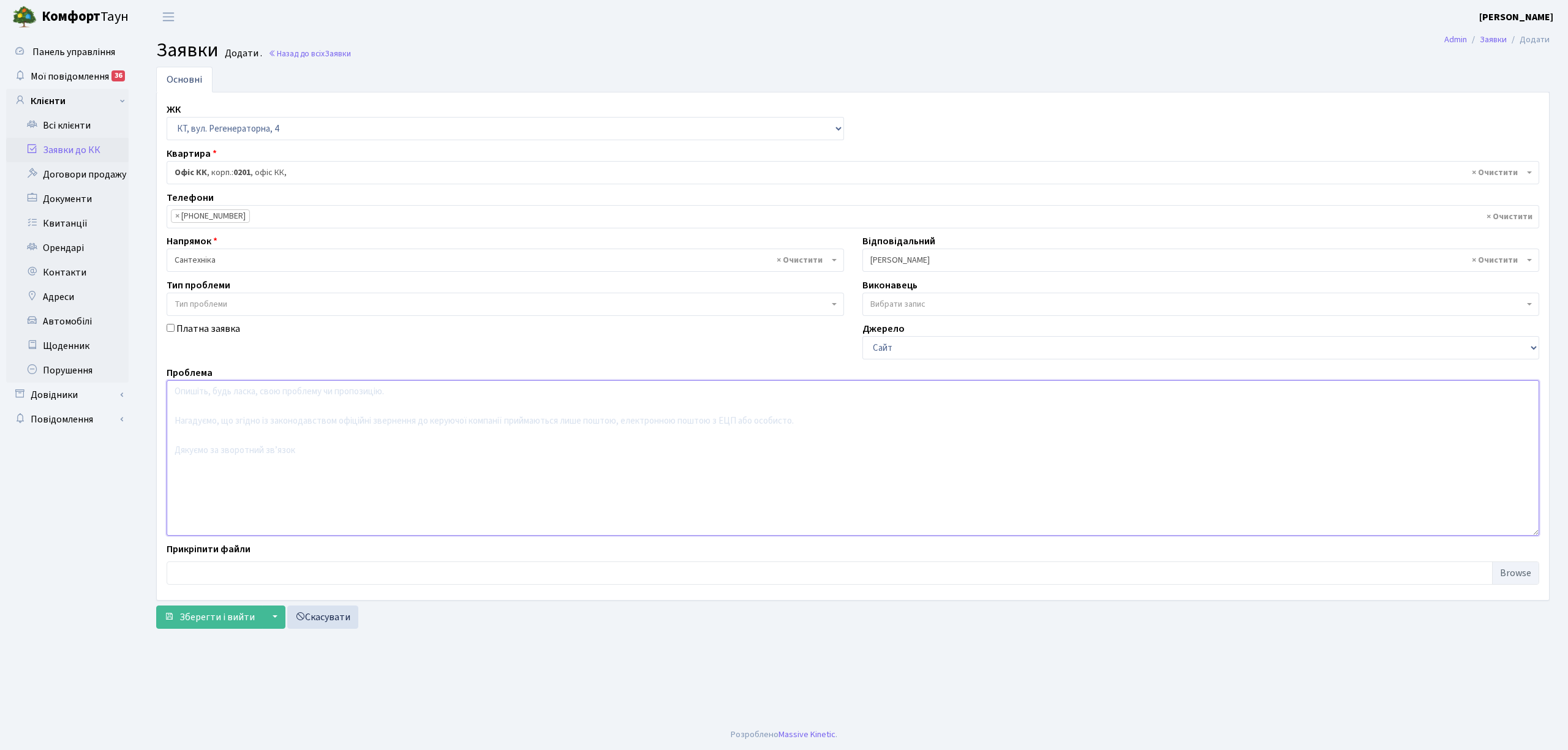
click at [250, 422] on textarea at bounding box center [853, 458] width 1373 height 155
type textarea "Фонтан во дворе 1 корпуса, бьет струей."
click at [225, 617] on span "Зберегти і вийти" at bounding box center [217, 617] width 75 height 14
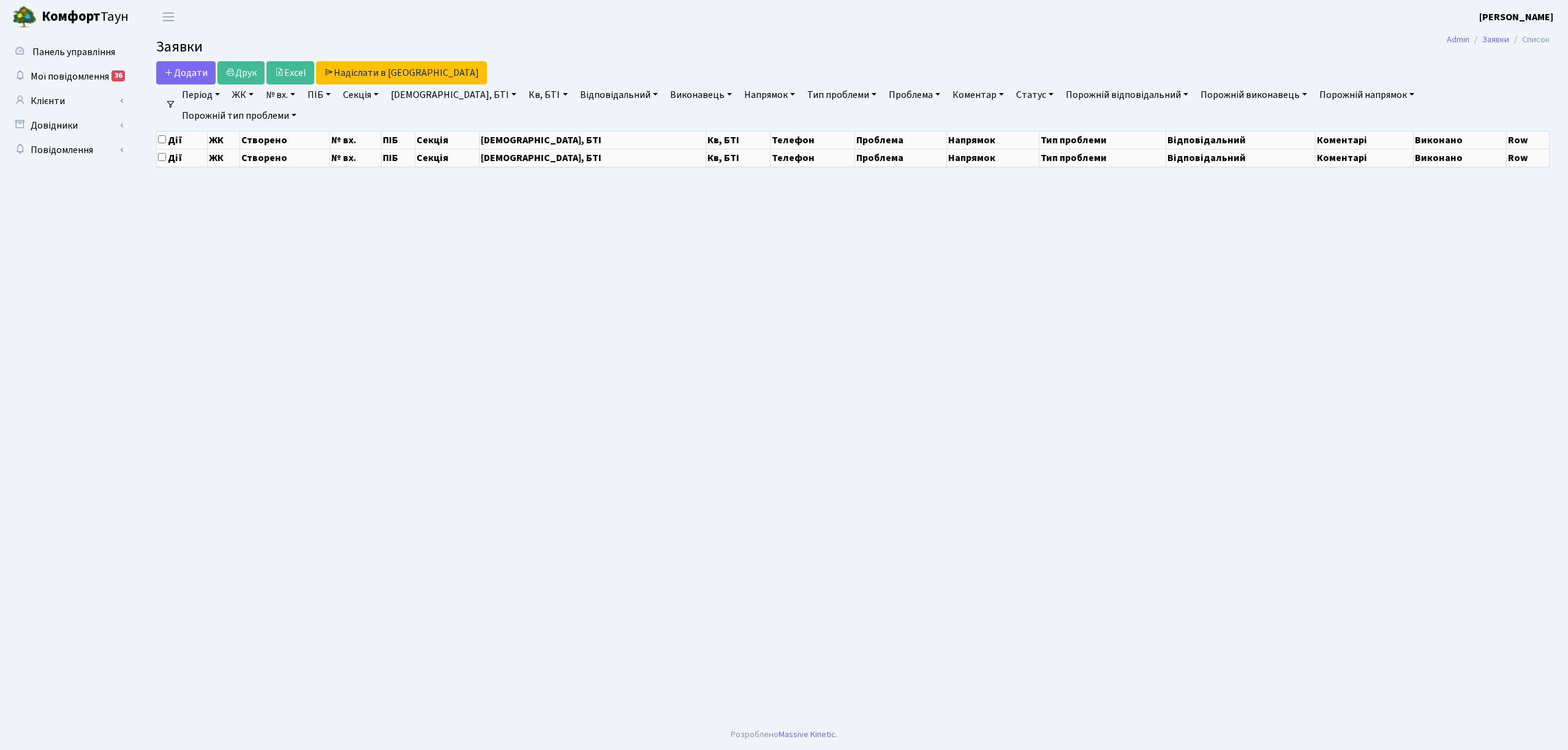
select select "25"
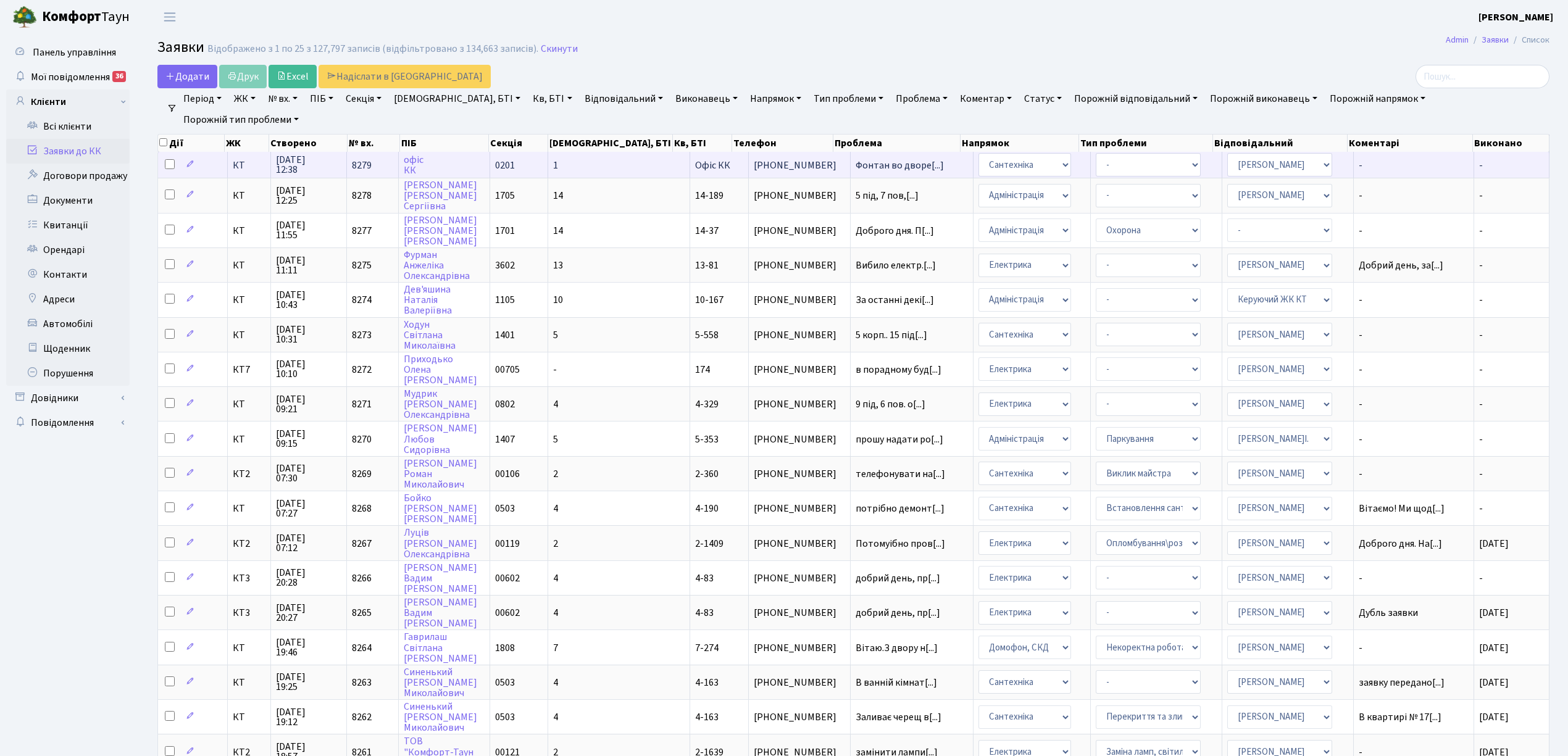
click at [600, 167] on td "1" at bounding box center [619, 165] width 142 height 26
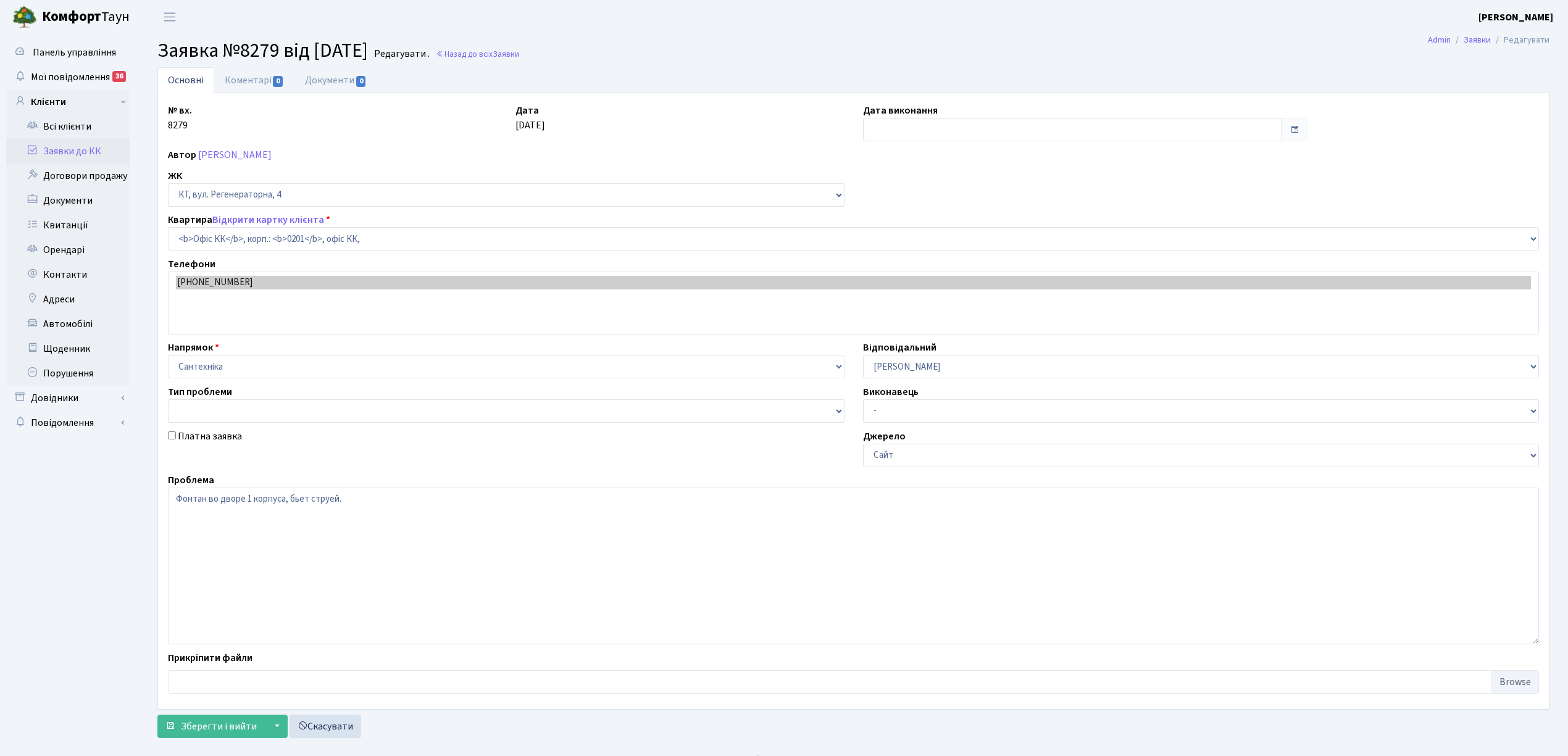
select select "4"
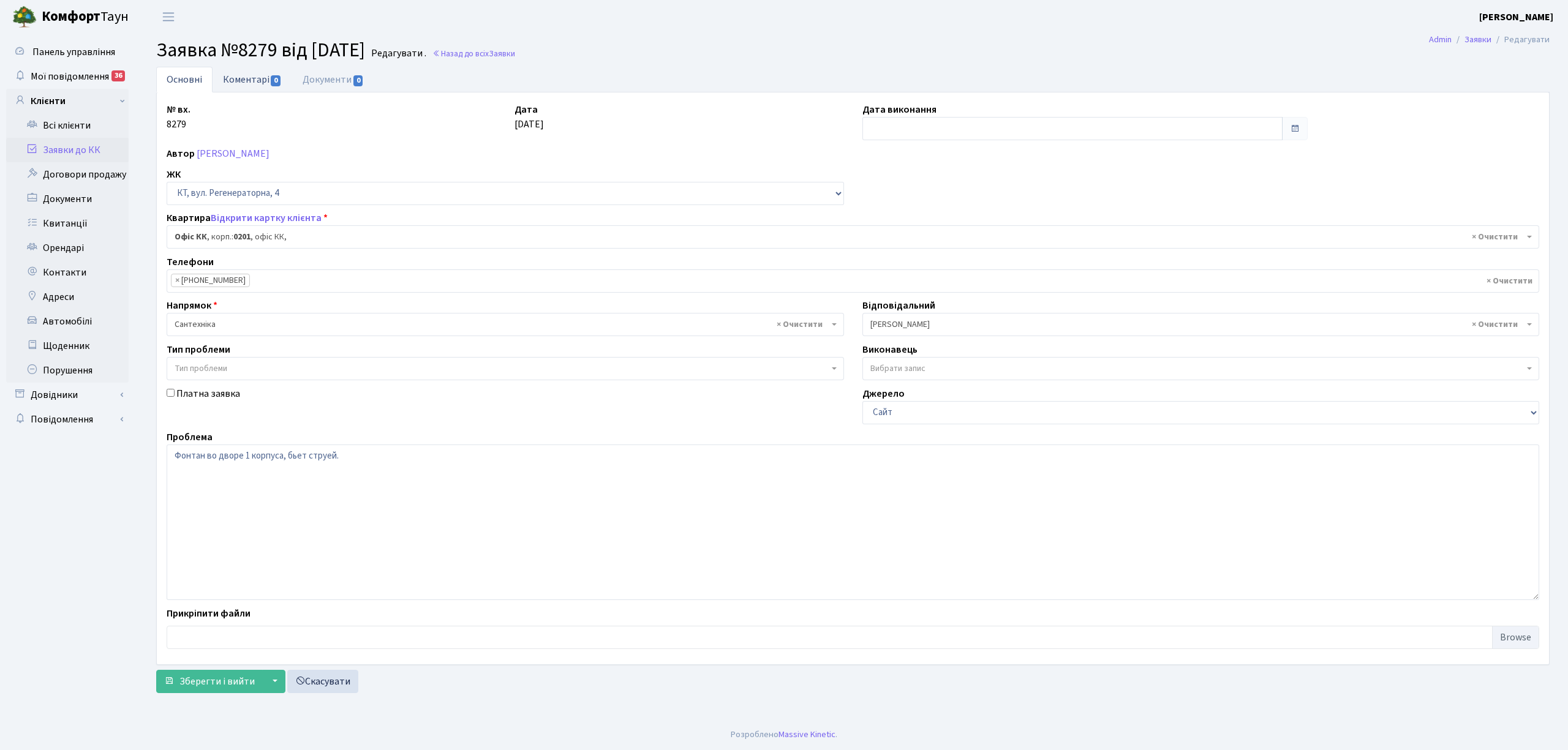
click at [241, 79] on link "Коментарі 0" at bounding box center [252, 79] width 80 height 25
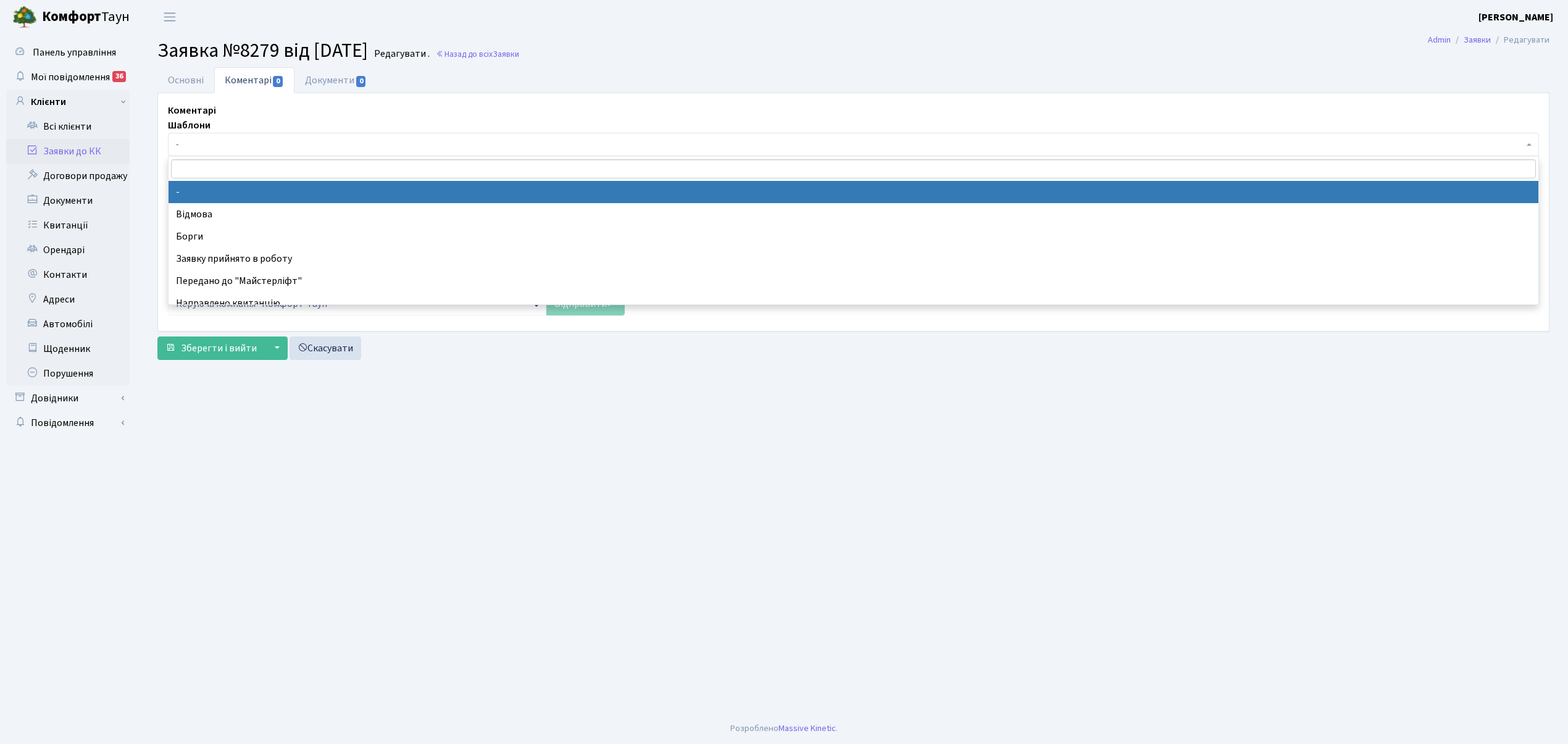
click at [215, 149] on span "-" at bounding box center [850, 144] width 1348 height 12
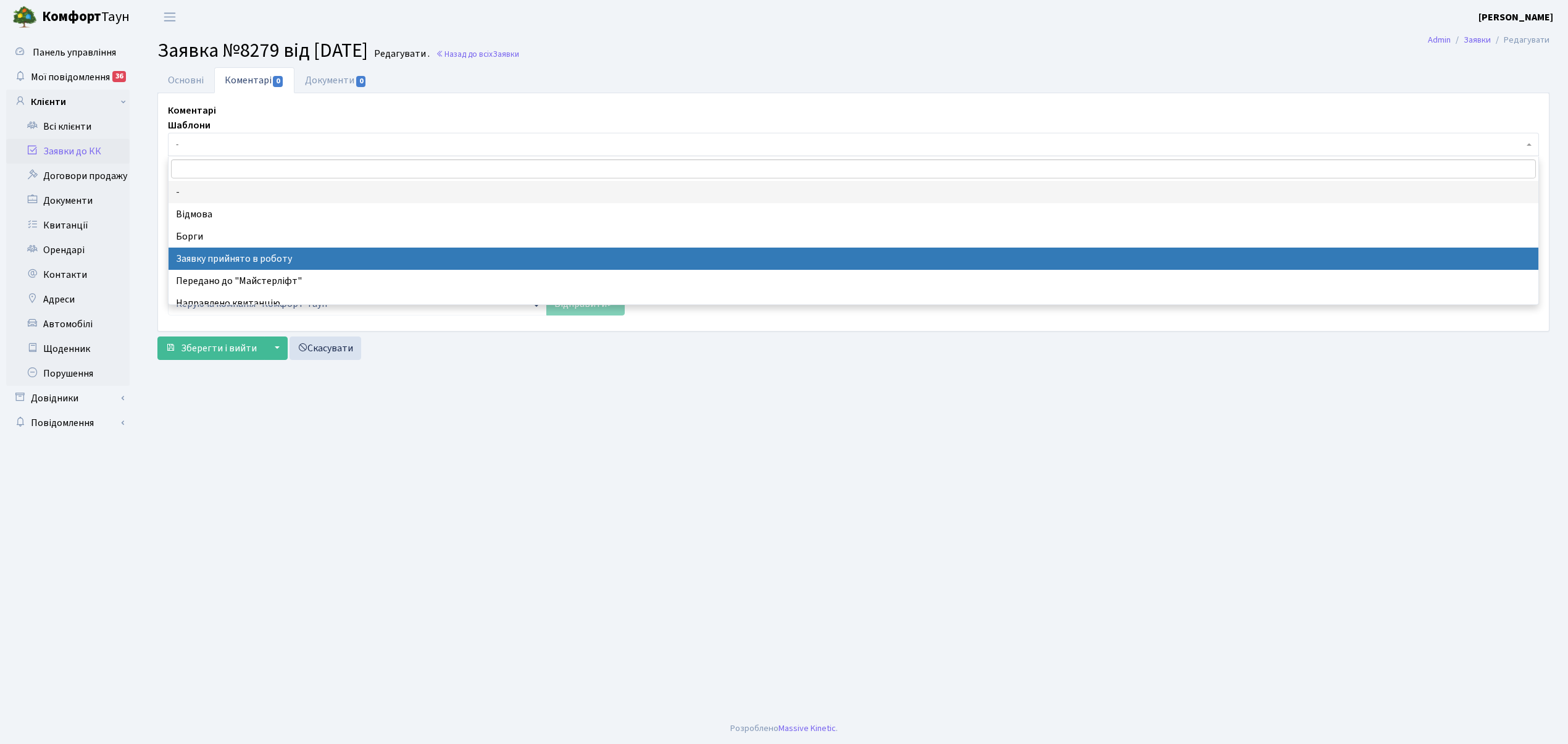
drag, startPoint x: 253, startPoint y: 258, endPoint x: 340, endPoint y: 60, distance: 216.3
select select "7"
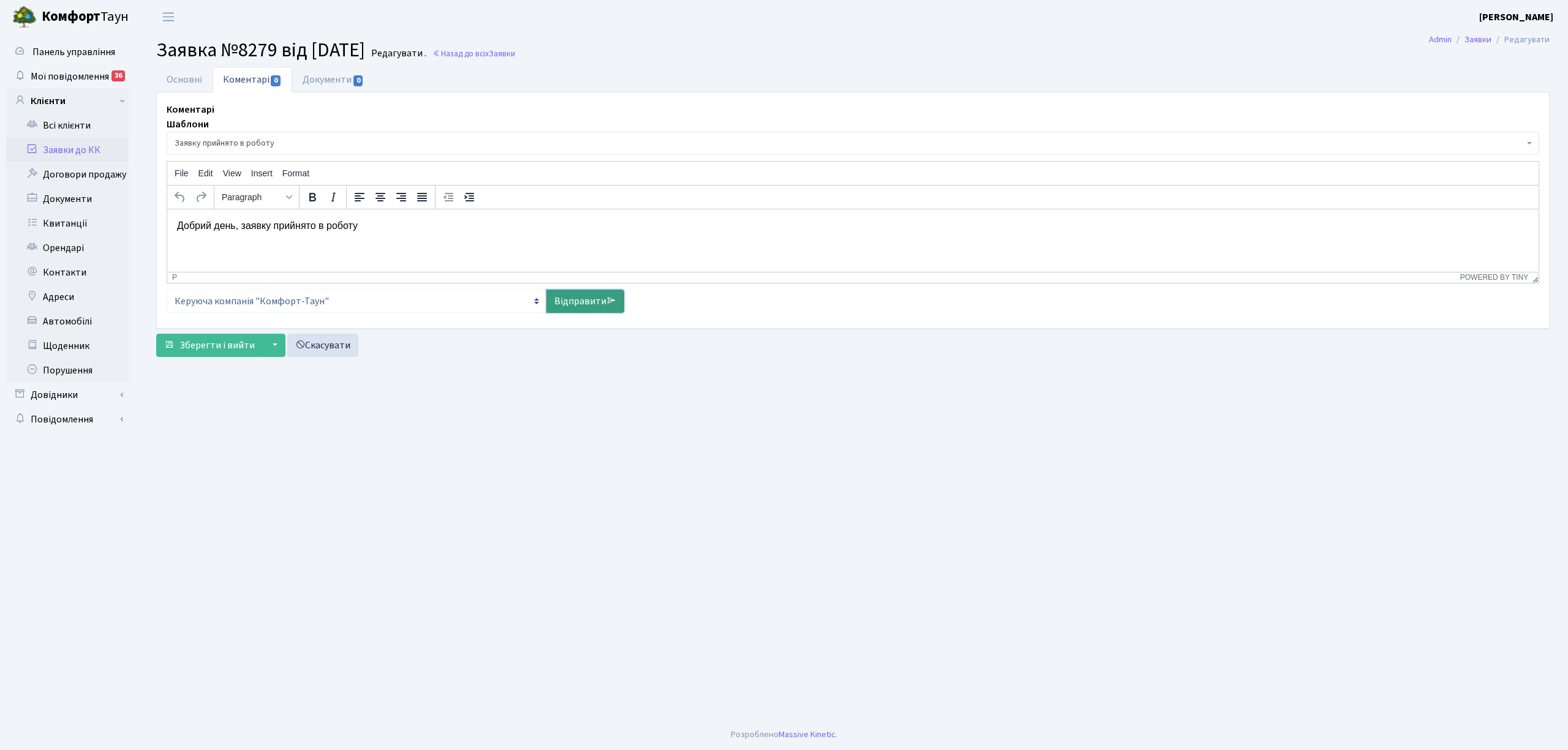
click at [581, 302] on link "Відправити" at bounding box center [585, 301] width 78 height 23
select select
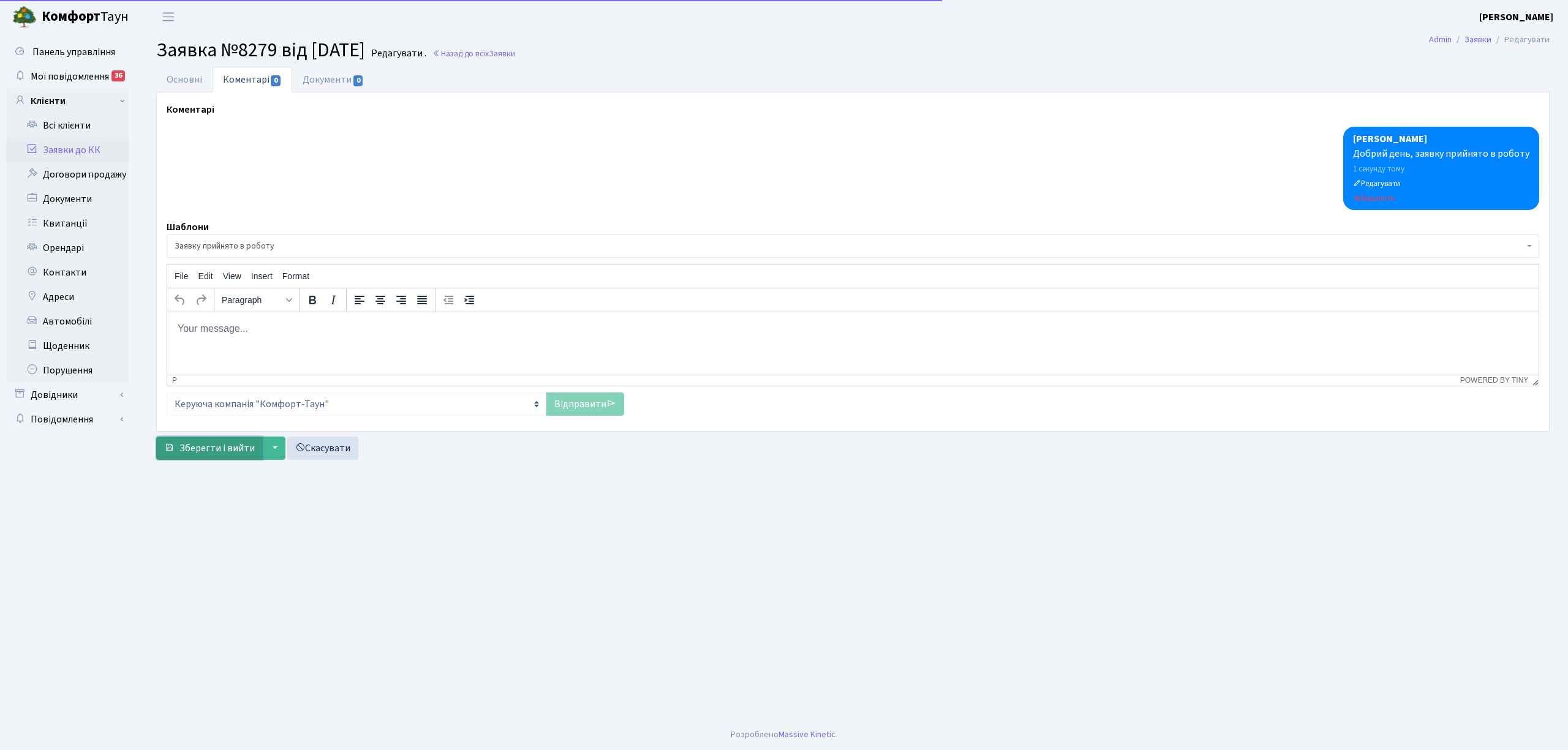
click at [228, 449] on span "Зберегти і вийти" at bounding box center [217, 448] width 75 height 14
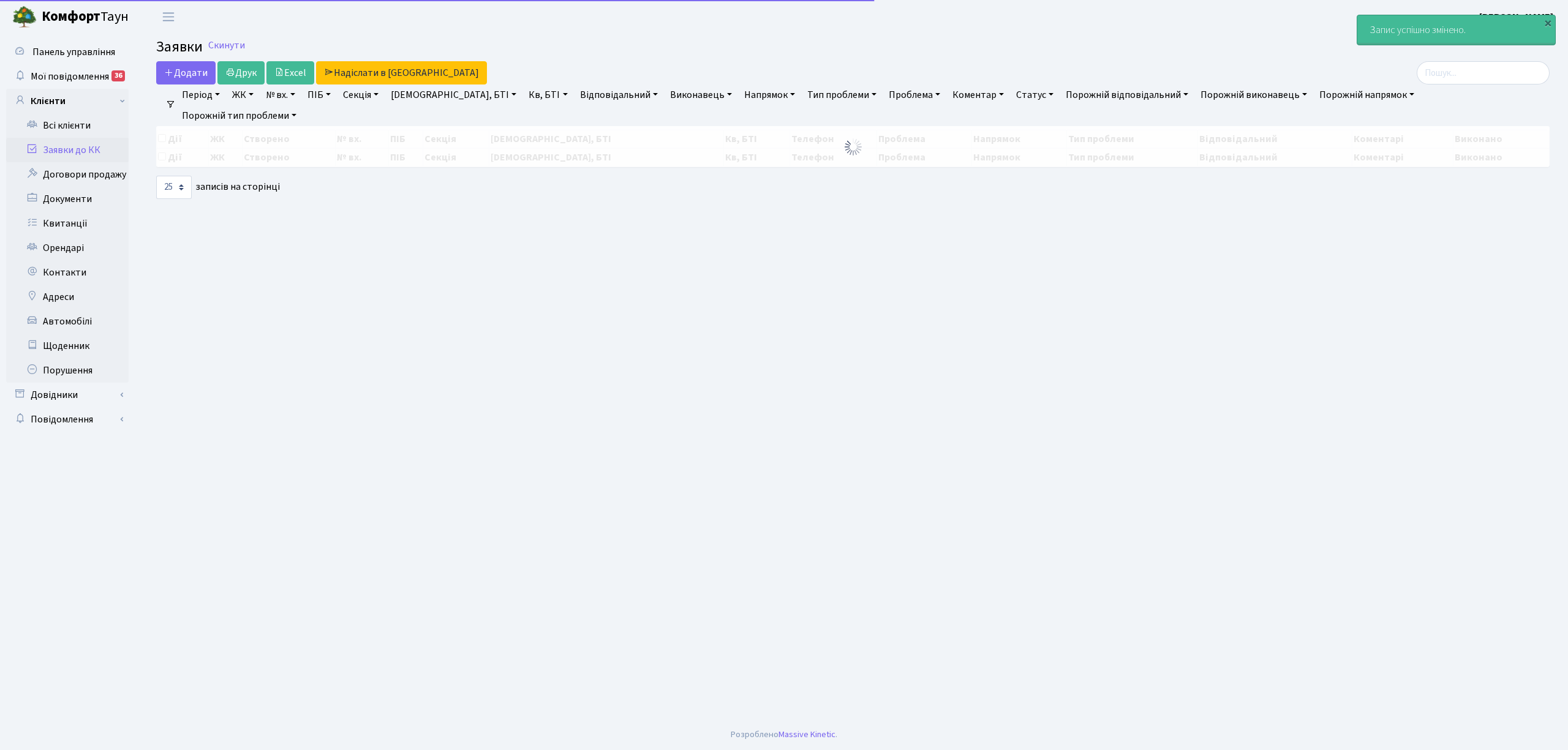
select select "25"
